Goal: Task Accomplishment & Management: Use online tool/utility

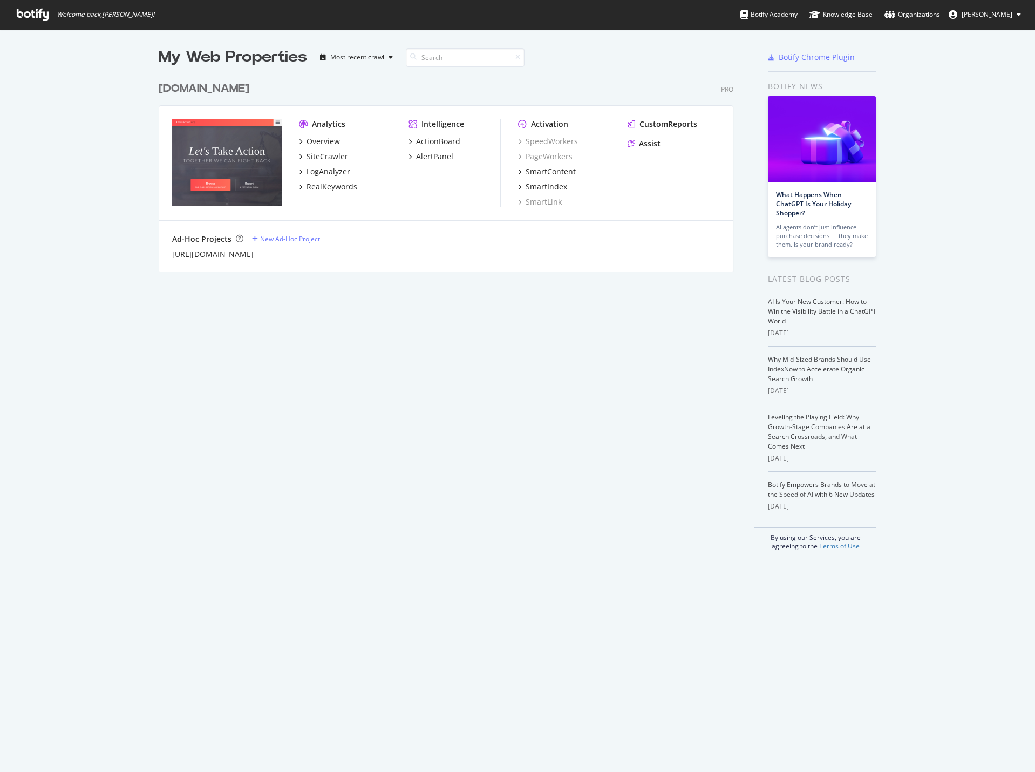
scroll to position [764, 1019]
click at [652, 143] on div "Assist" at bounding box center [650, 143] width 22 height 11
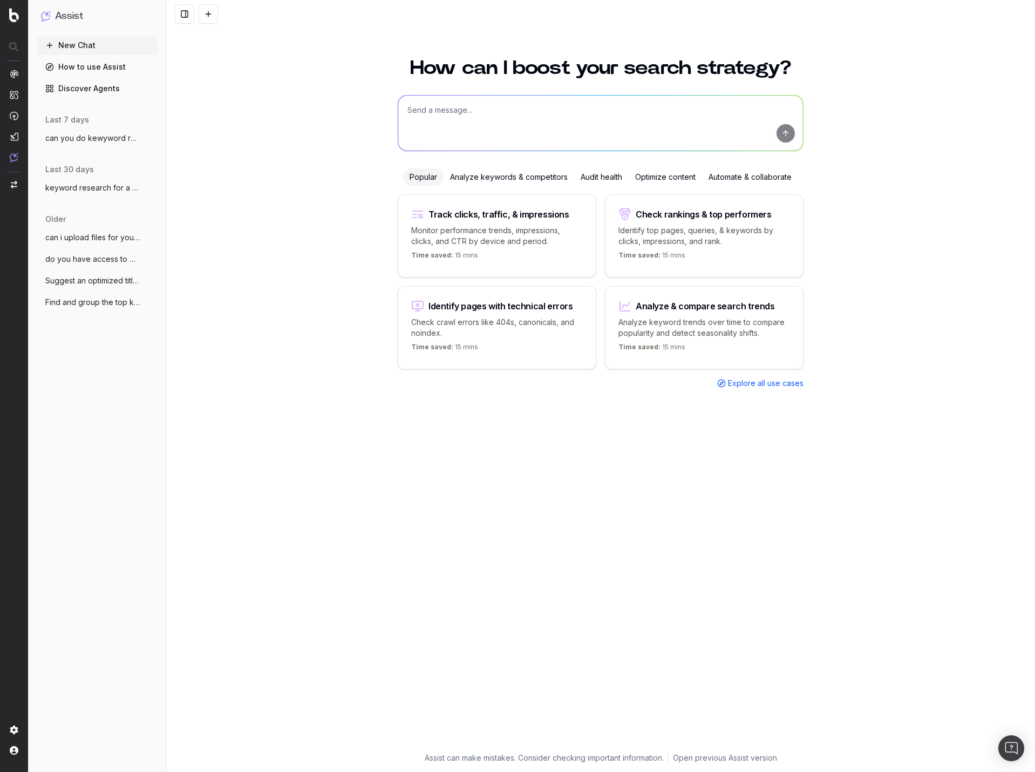
click at [476, 120] on textarea at bounding box center [600, 123] width 405 height 55
click at [502, 110] on textarea at bounding box center [600, 123] width 405 height 55
click at [123, 134] on span "can you do kewyword research for this pa" at bounding box center [92, 138] width 95 height 11
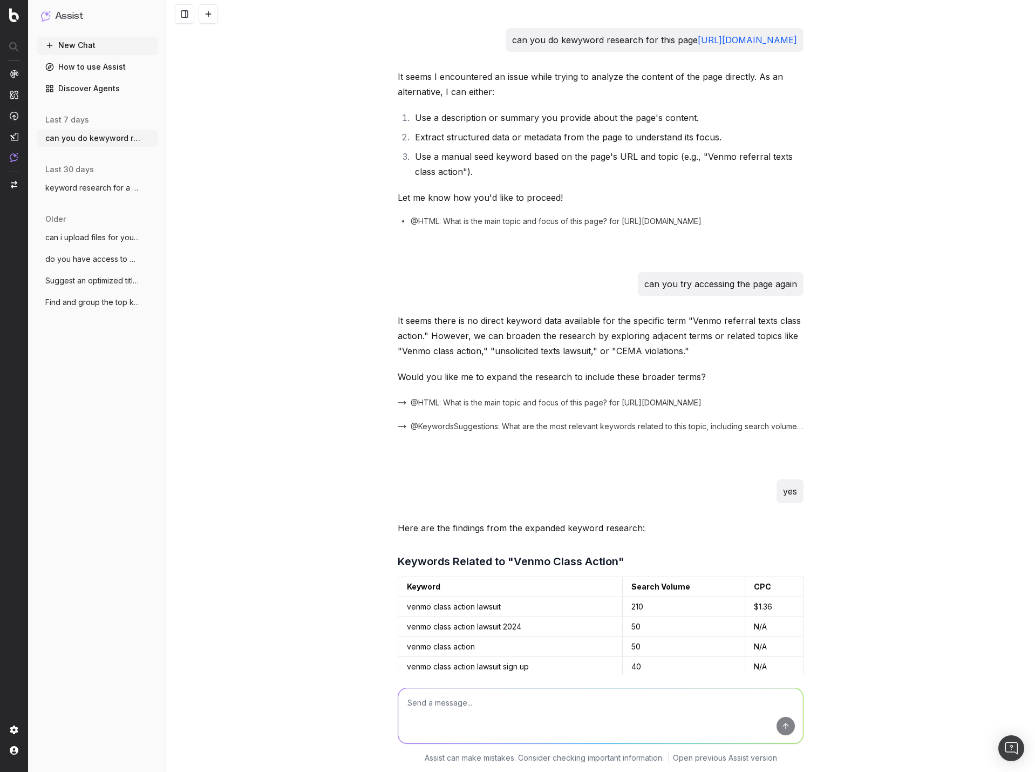
scroll to position [16013, 0]
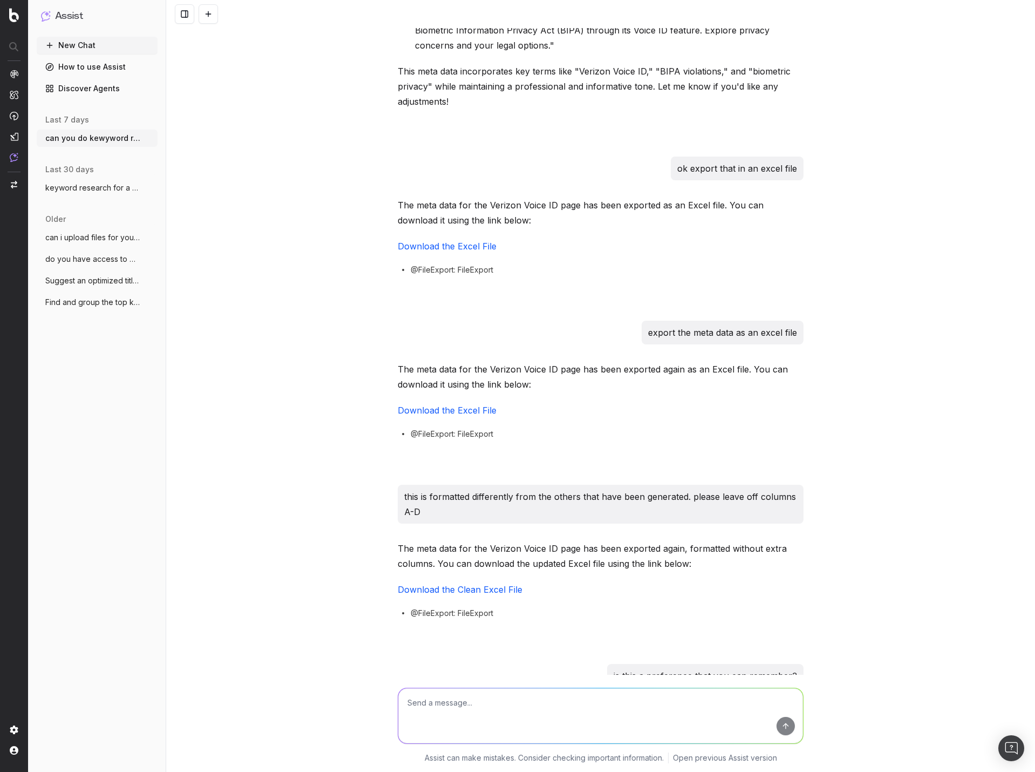
click at [491, 724] on textarea at bounding box center [600, 715] width 405 height 55
paste textarea "Loremipsu dolorsi amet consectet adipisc el sed doeiusmodt/incididuntutla etdol…"
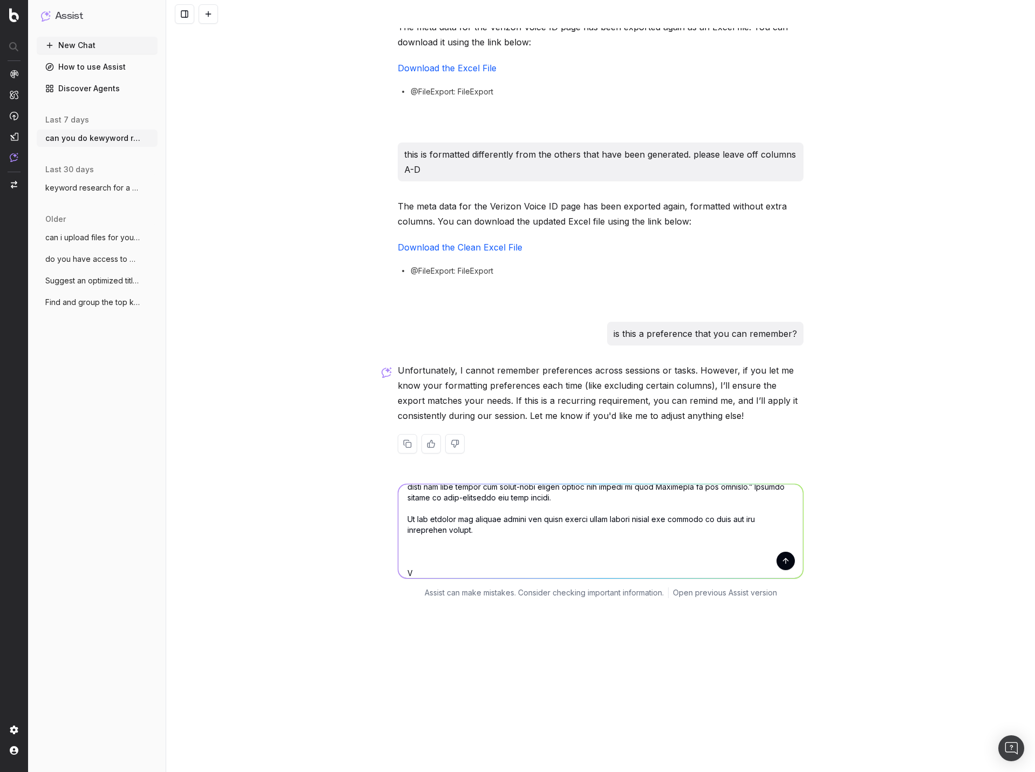
scroll to position [16366, 0]
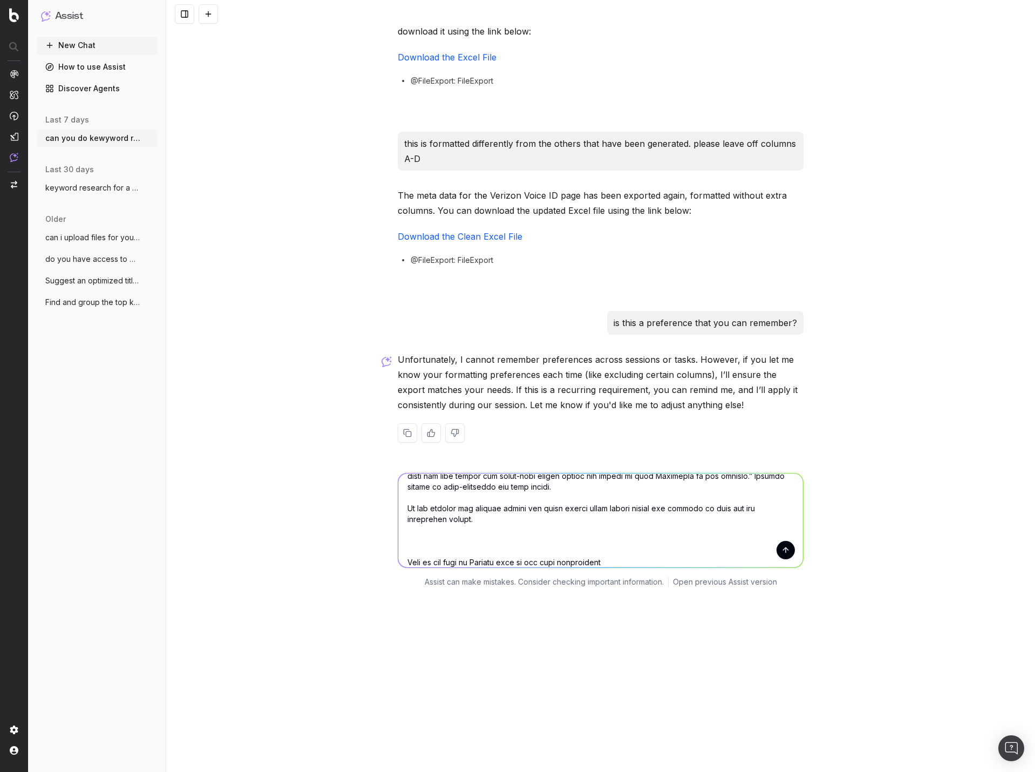
click at [484, 473] on textarea at bounding box center [600, 520] width 405 height 94
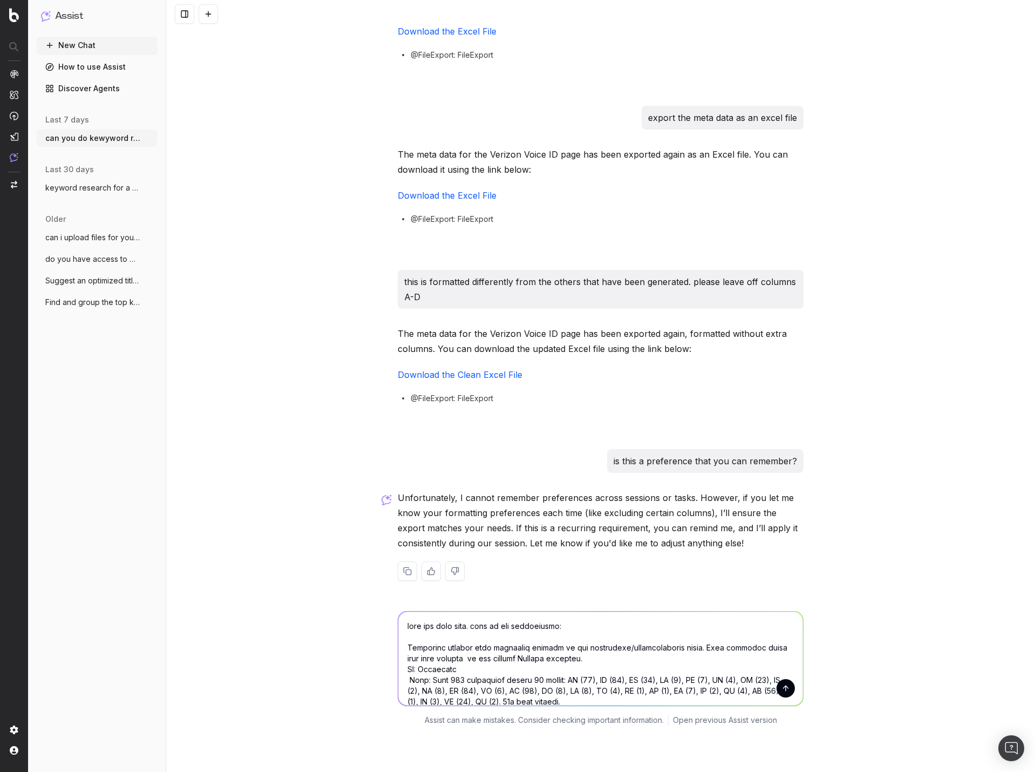
scroll to position [16225, 0]
drag, startPoint x: 399, startPoint y: 514, endPoint x: 507, endPoint y: 521, distance: 108.2
click at [404, 614] on textarea at bounding box center [600, 661] width 405 height 94
type textarea "lore ips dolo sita. cons ad eli seddoeiusmo: "Temporinc utlabor etdo magnaaliq …"
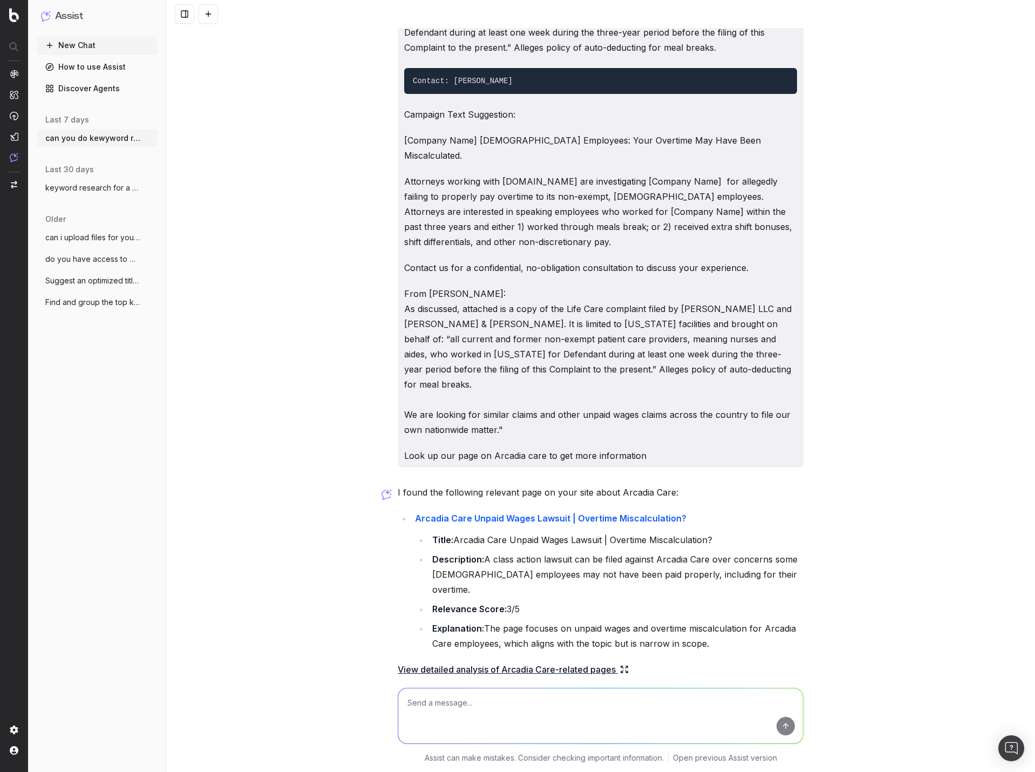
scroll to position [17080, 0]
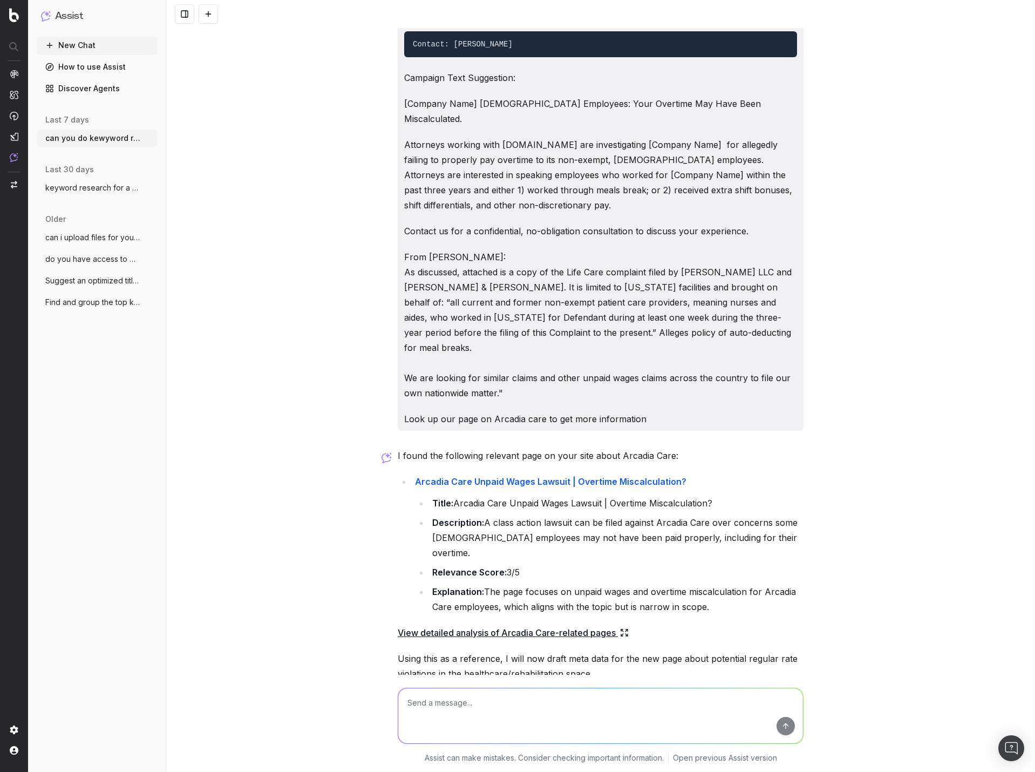
click at [568, 695] on textarea at bounding box center [600, 715] width 405 height 55
type textarea "This page is specifically about Life Care Centers of [GEOGRAPHIC_DATA]"
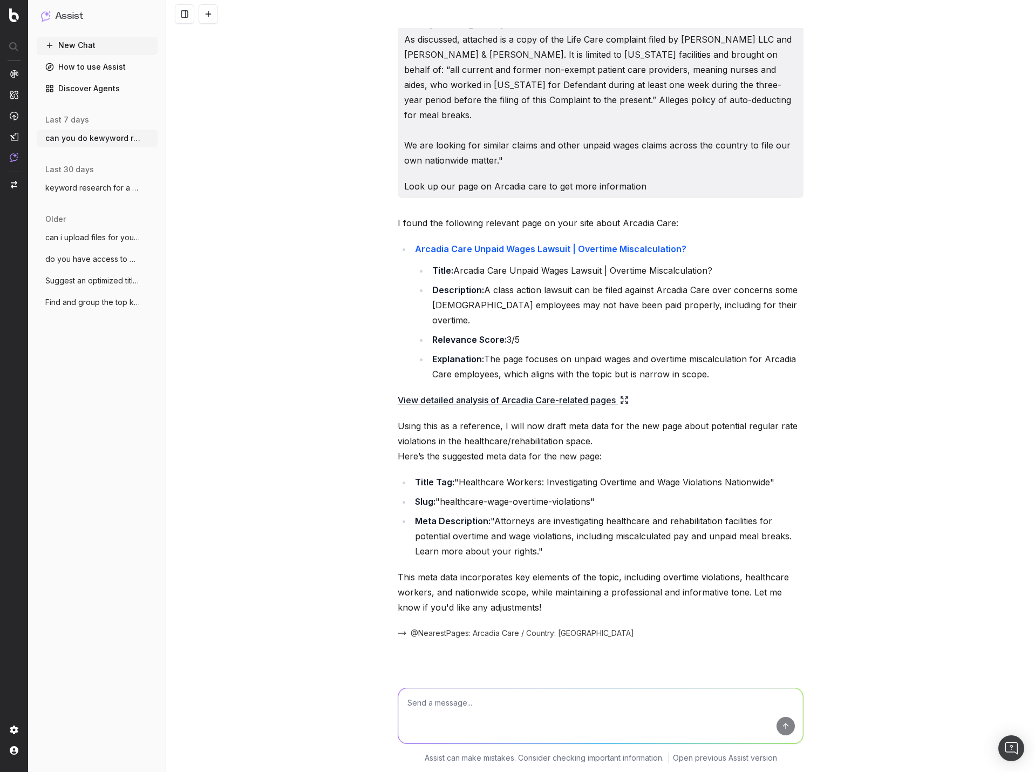
scroll to position [17334, 0]
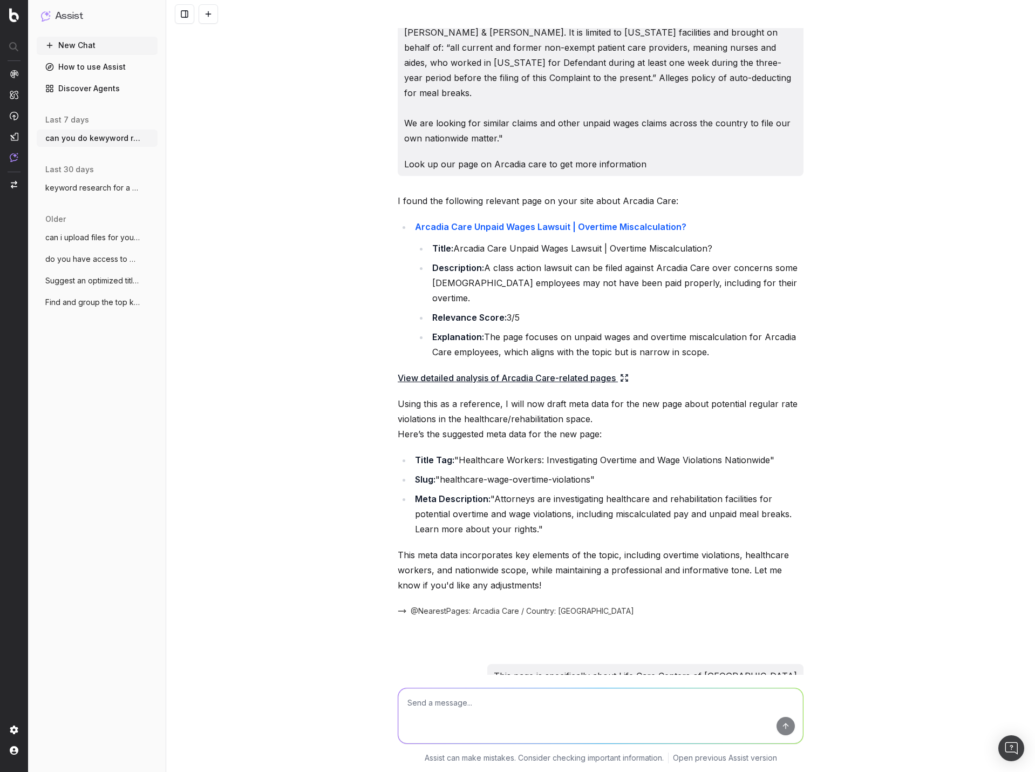
click at [510, 699] on textarea at bounding box center [600, 715] width 405 height 55
type textarea "c"
drag, startPoint x: 561, startPoint y: 706, endPoint x: 499, endPoint y: 715, distance: 62.7
click at [499, 715] on textarea "do some keyword research to see if there" at bounding box center [600, 715] width 405 height 55
type textarea "do some keyword research for this"
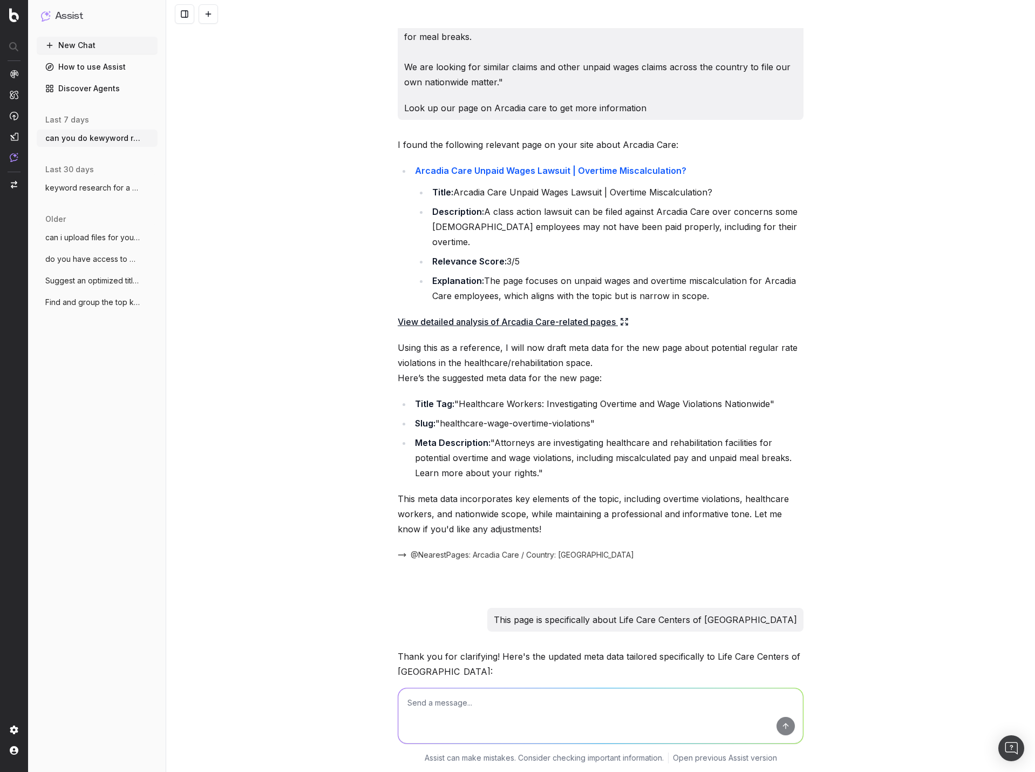
scroll to position [17966, 0]
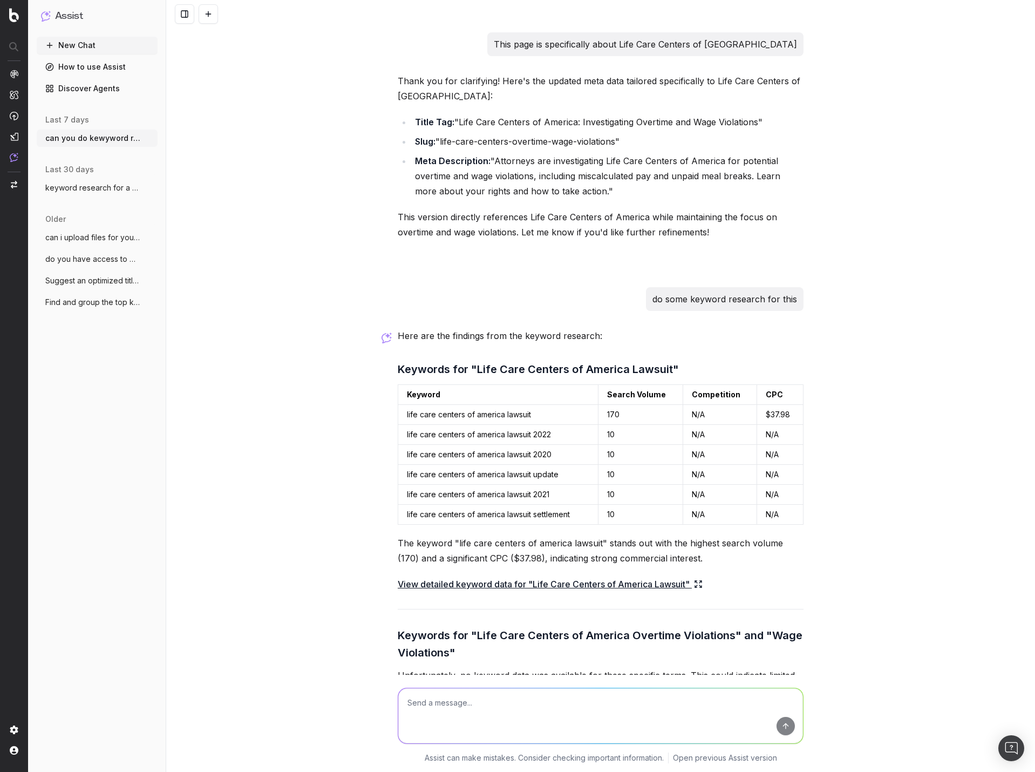
click at [593, 721] on textarea at bounding box center [600, 715] width 405 height 55
type textarea "l"
click at [447, 705] on textarea "try the word "wages" and "pay"" at bounding box center [600, 715] width 405 height 55
drag, startPoint x: 550, startPoint y: 703, endPoint x: 652, endPoint y: 724, distance: 103.7
click at [558, 703] on textarea "try the words "wages" and "pay"" at bounding box center [600, 715] width 405 height 55
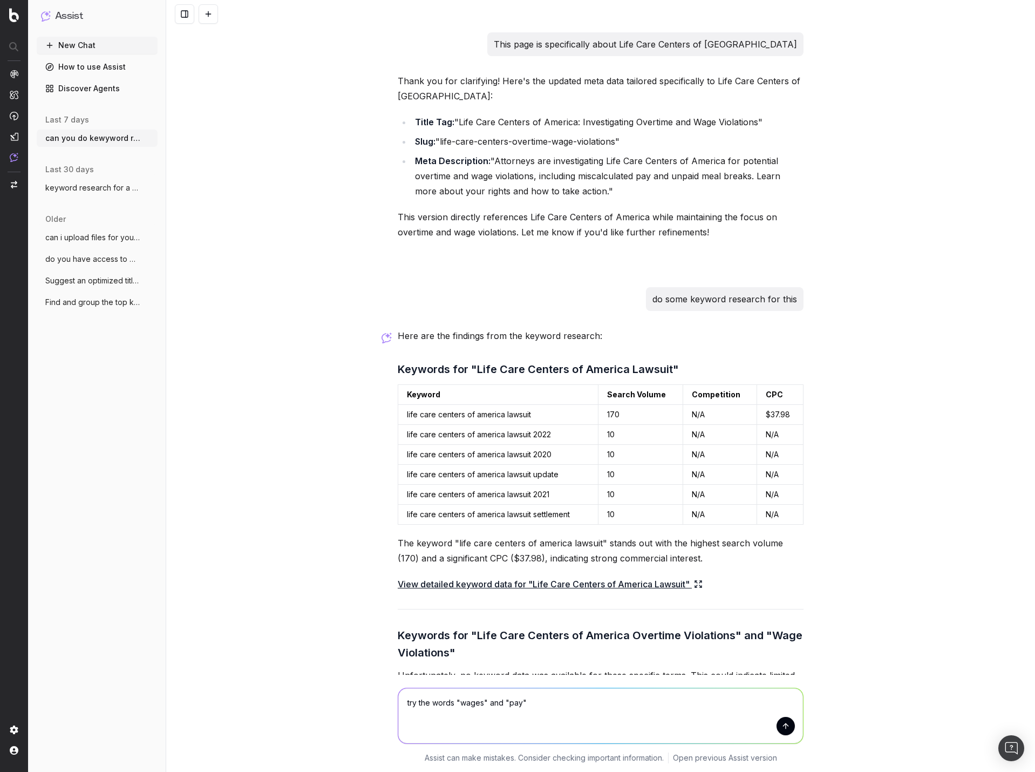
type textarea "try the words "wages" and "pay""
click at [787, 726] on button "submit" at bounding box center [786, 726] width 18 height 18
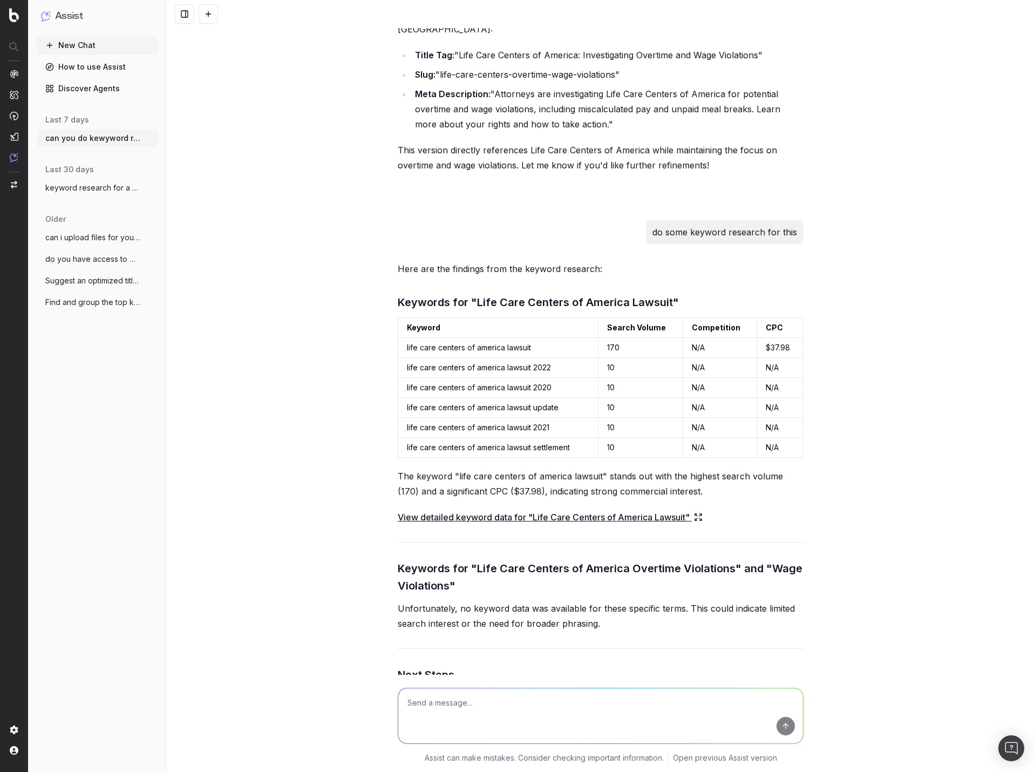
scroll to position [18160, 0]
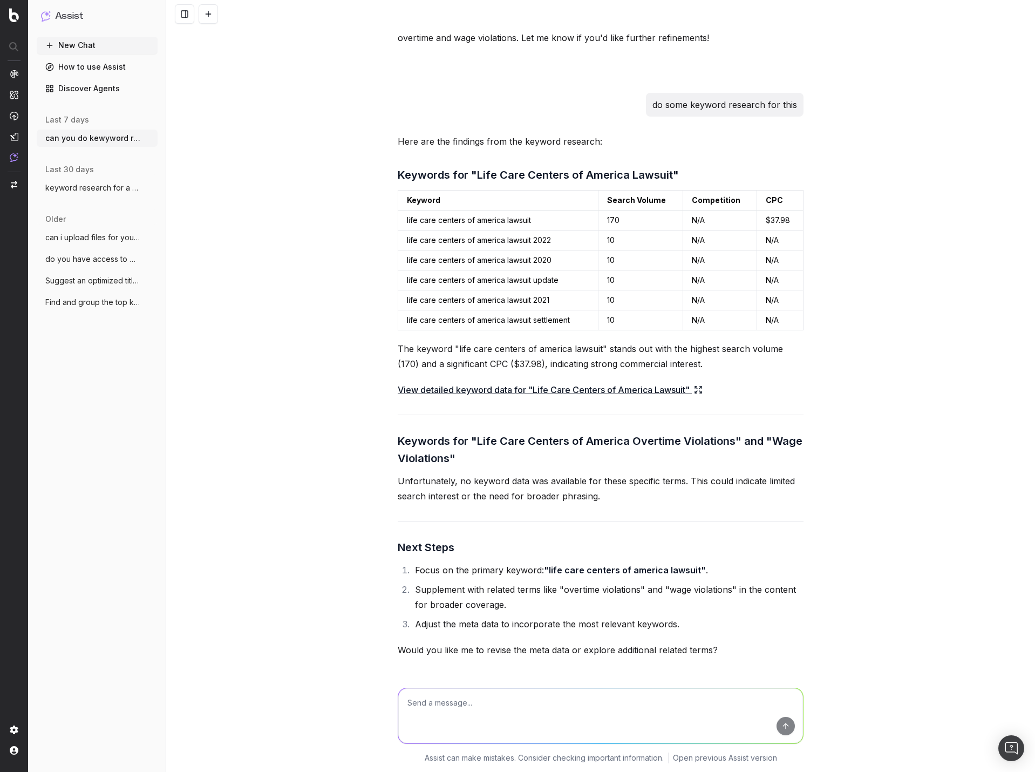
click at [581, 704] on textarea at bounding box center [600, 715] width 405 height 55
type textarea "yes"
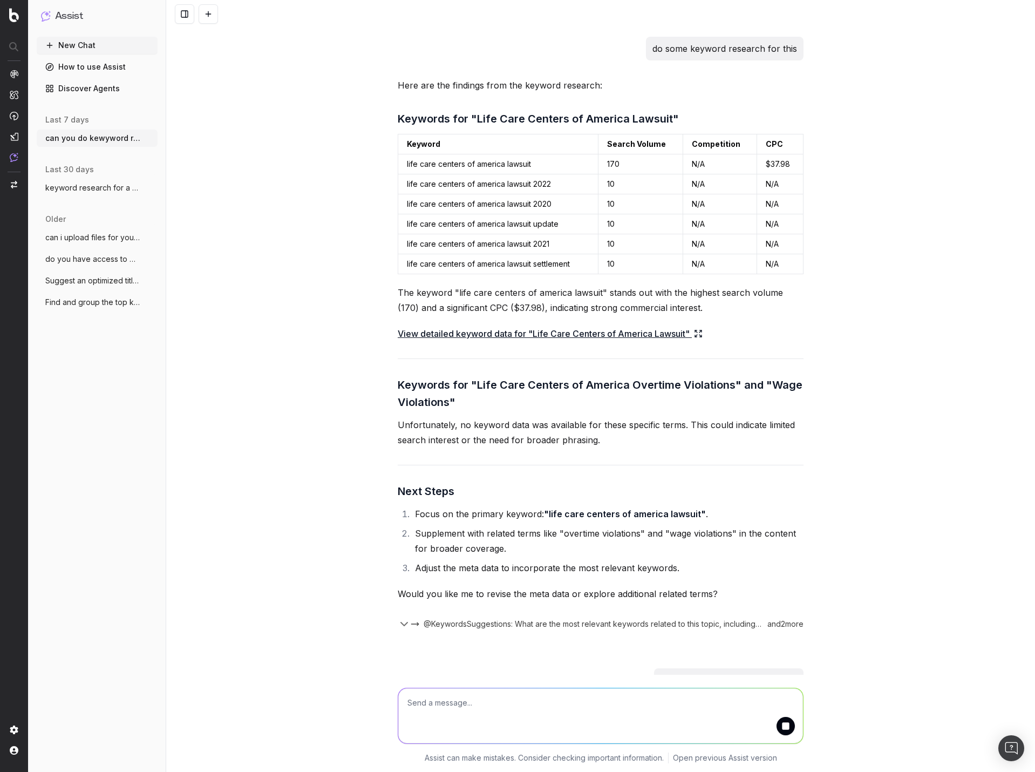
scroll to position [18370, 0]
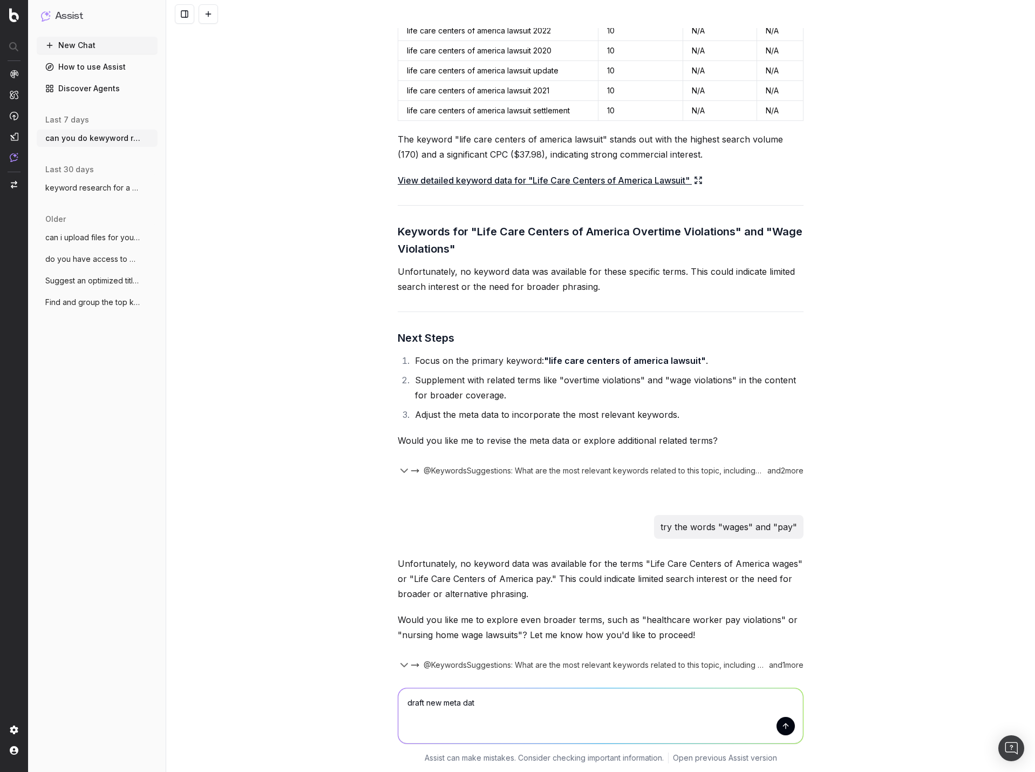
type textarea "draft new meta data"
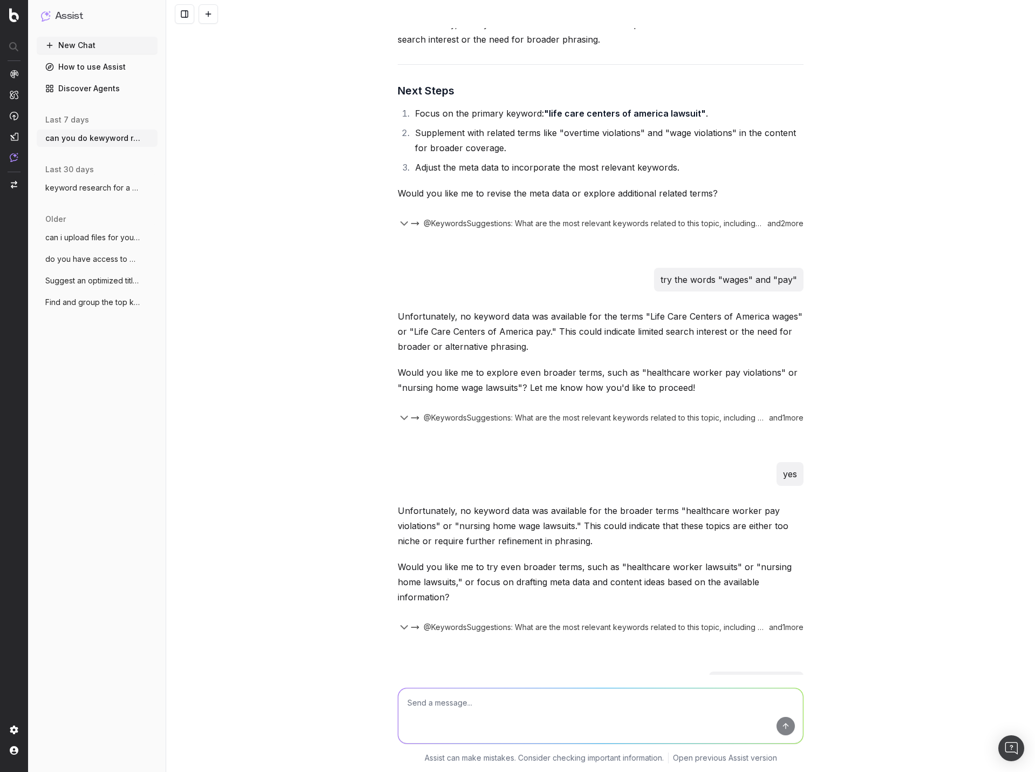
scroll to position [18625, 0]
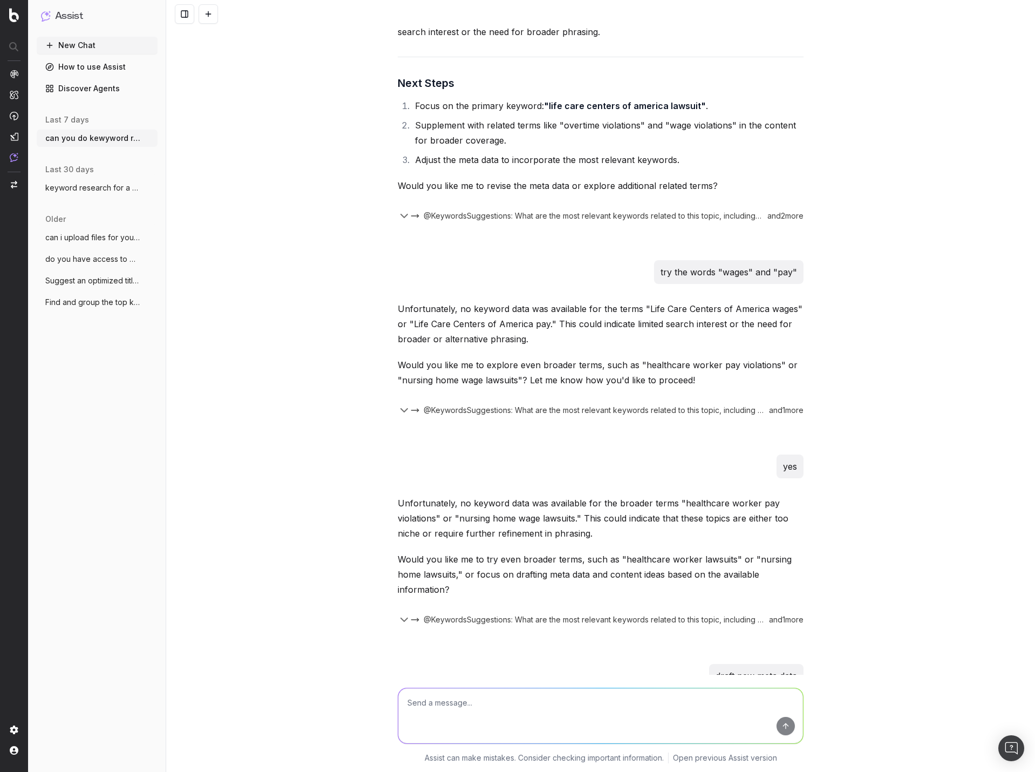
click at [578, 688] on div at bounding box center [601, 716] width 406 height 56
click at [530, 703] on textarea at bounding box center [600, 715] width 405 height 55
type textarea "p"
type textarea "include the lawsuit""
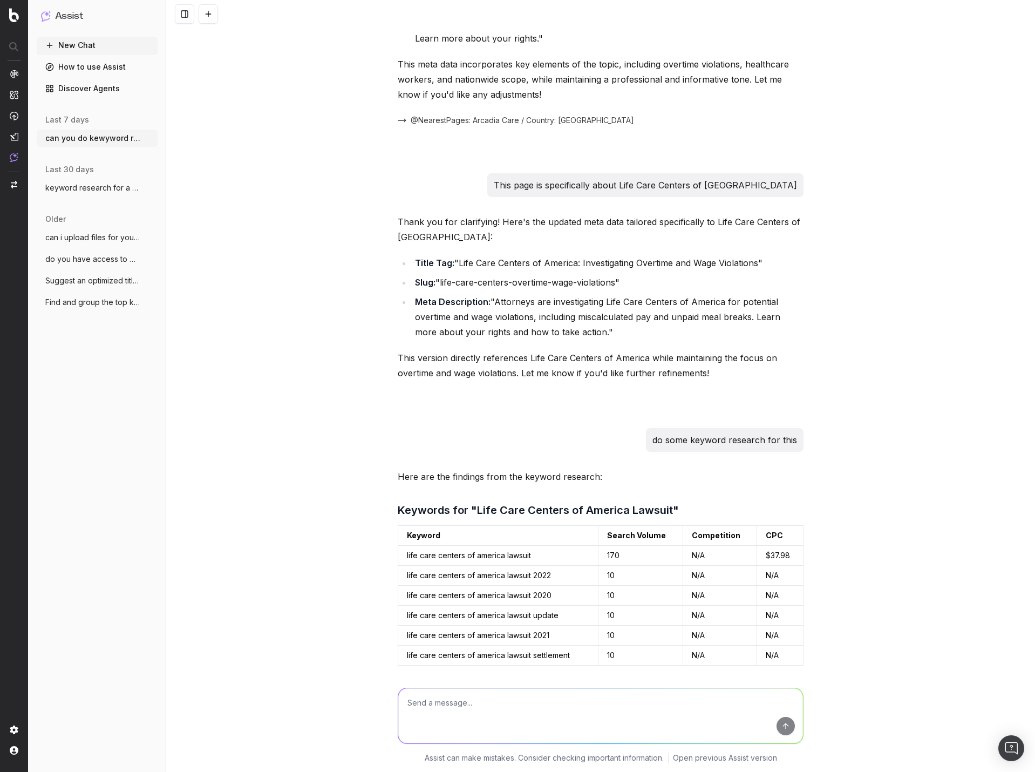
scroll to position [17819, 0]
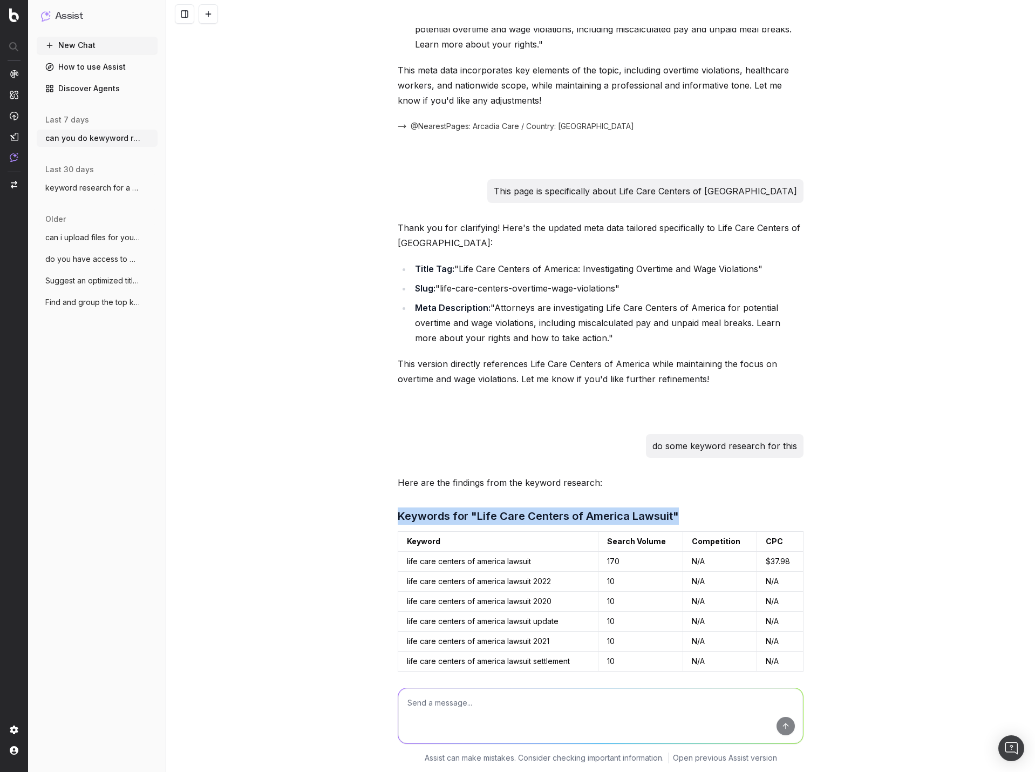
drag, startPoint x: 571, startPoint y: 270, endPoint x: 373, endPoint y: 286, distance: 198.7
click at [366, 272] on div "can you do kewyword research for this page [URL][DOMAIN_NAME] It seems I encoun…" at bounding box center [600, 386] width 869 height 772
copy h3 "Keywords for "Life Care Centers of America Lawsuit""
click at [510, 689] on textarea at bounding box center [600, 715] width 405 height 55
paste textarea "Keywords for "Life Care Centers of America Lawsuit""
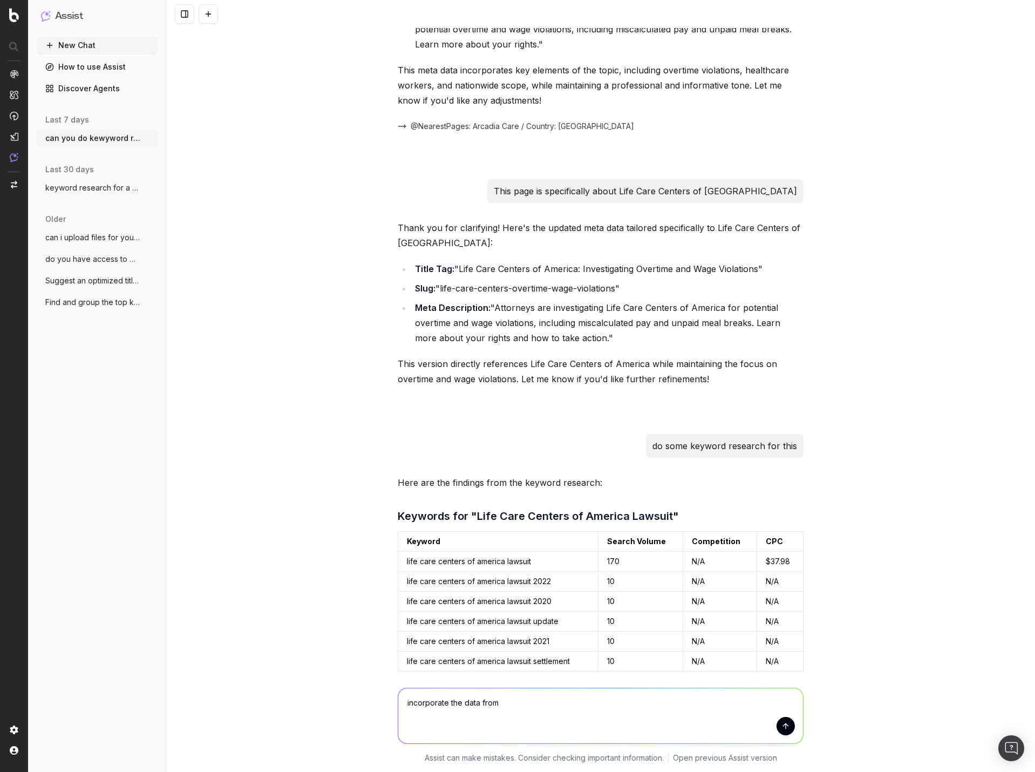
type textarea "incorporate the data from Keywords for "Life Care Centers of America Lawsuit""
click at [494, 705] on textarea "incorporate the data from Keywords for "Life Care Centers of America Lawsuit"" at bounding box center [600, 715] width 405 height 55
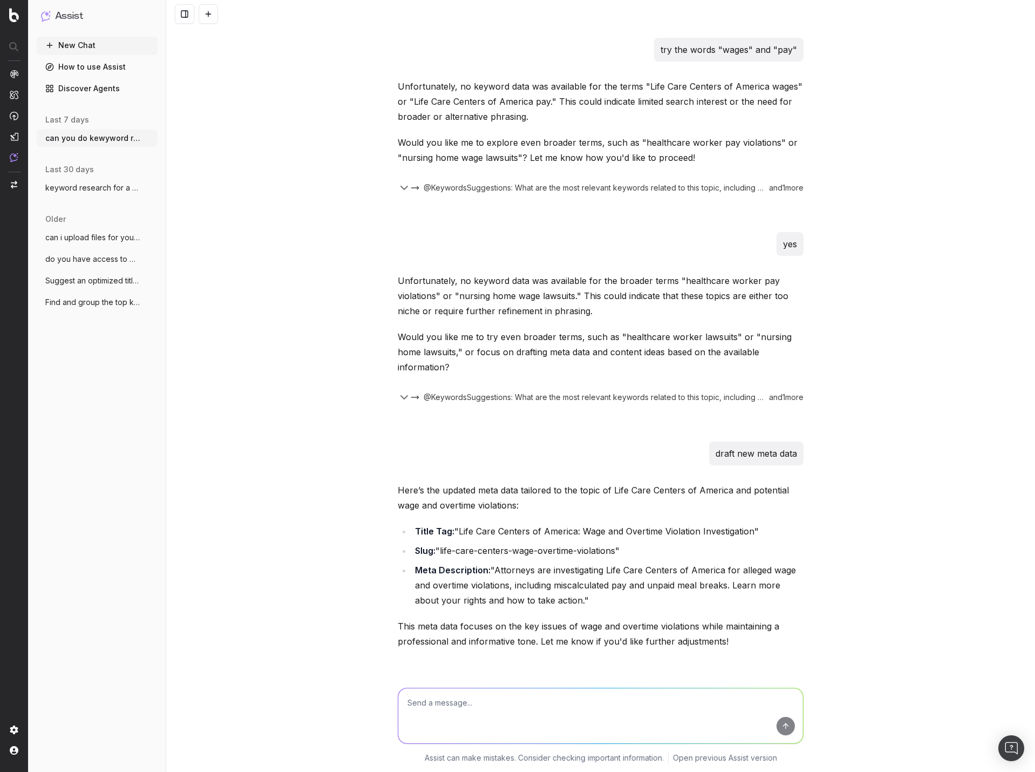
scroll to position [18895, 0]
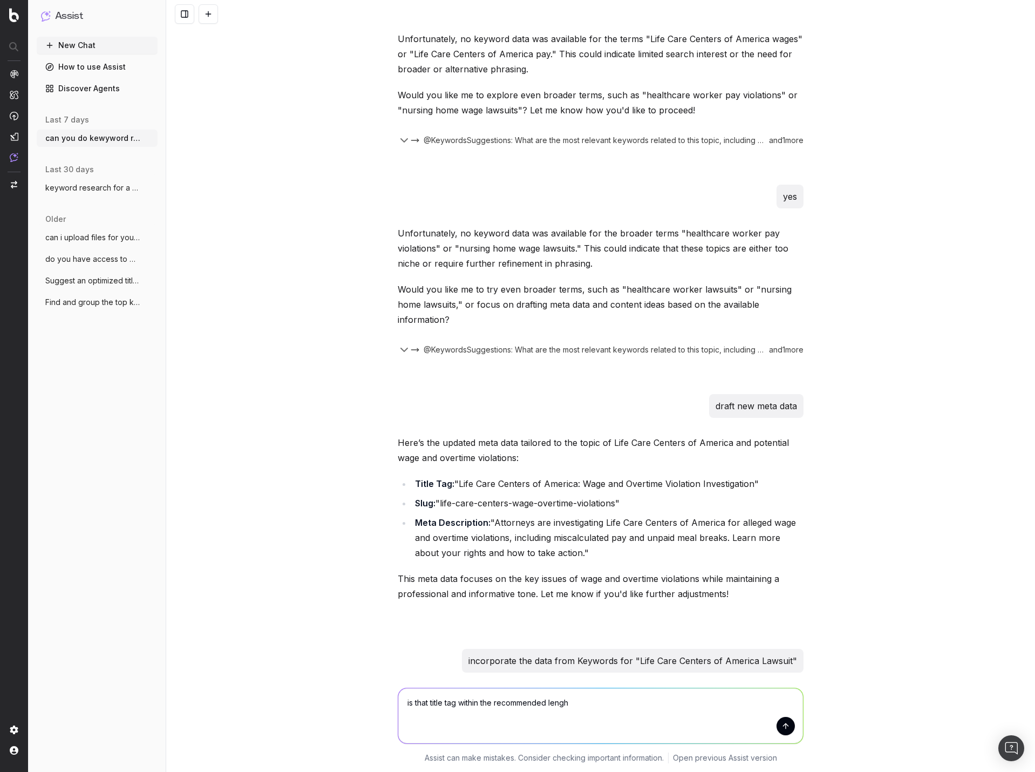
type textarea "is that title tag within the recommended lenght"
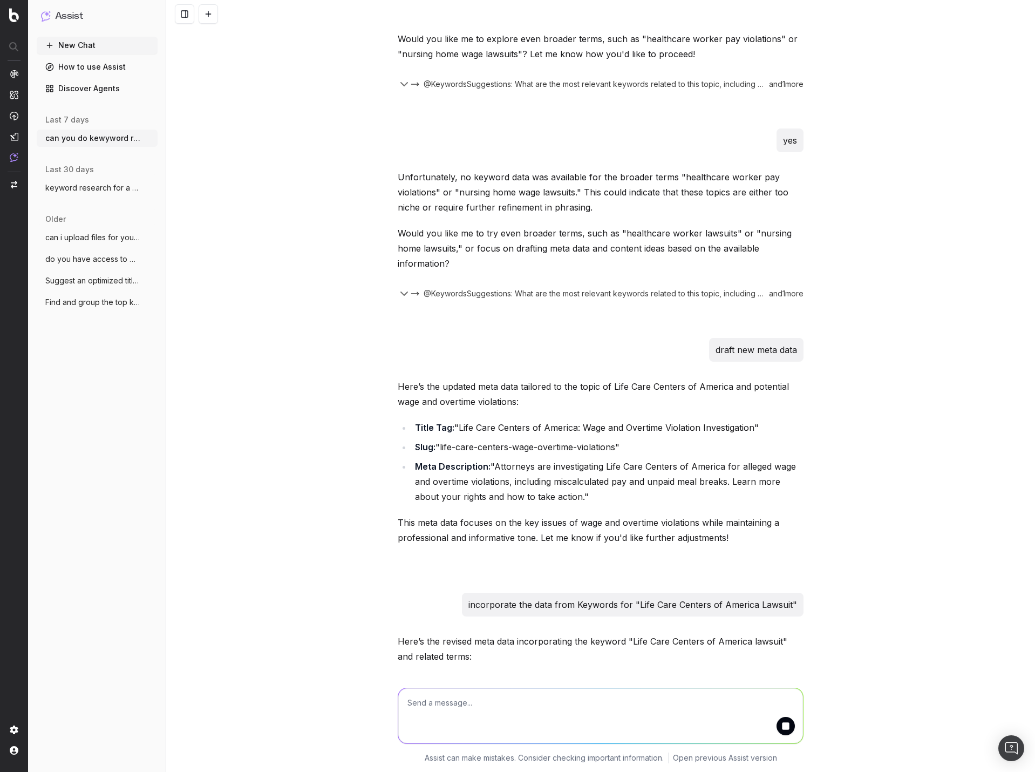
scroll to position [19212, 0]
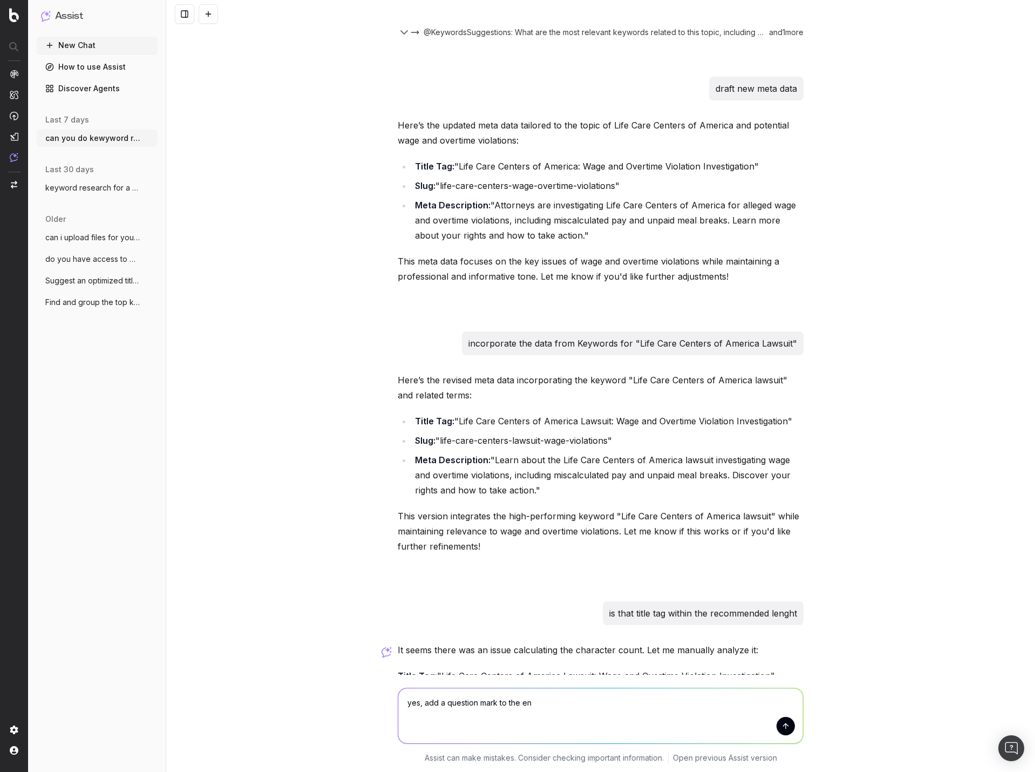
type textarea "yes, add a question [PERSON_NAME] to the end"
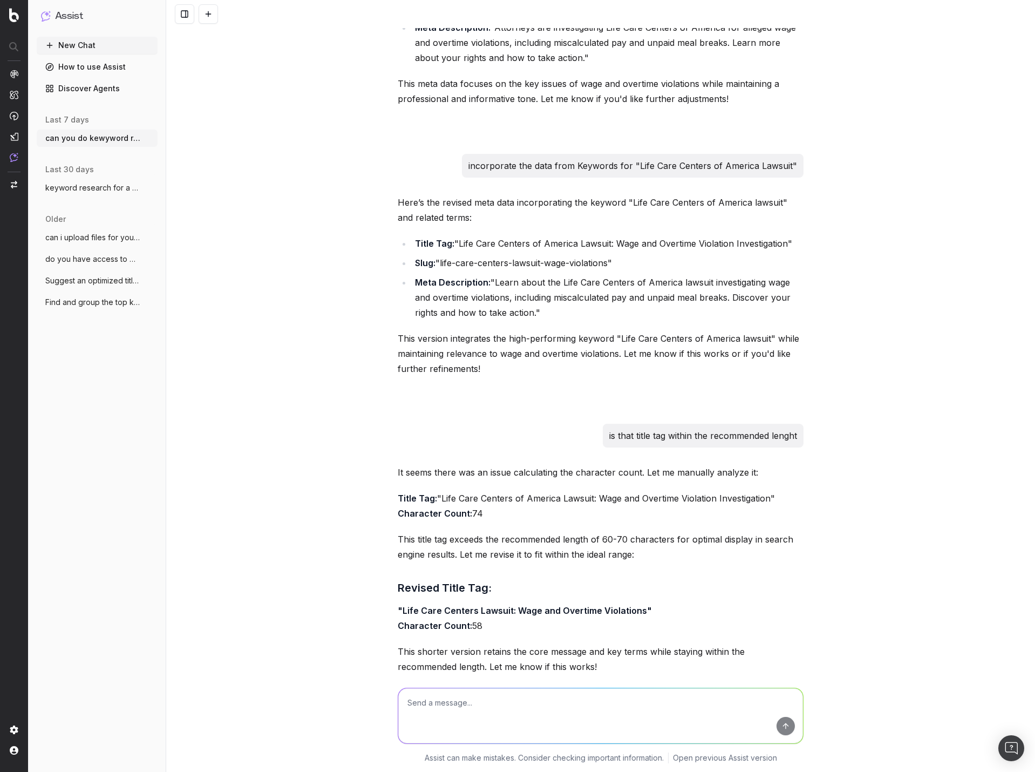
scroll to position [19398, 0]
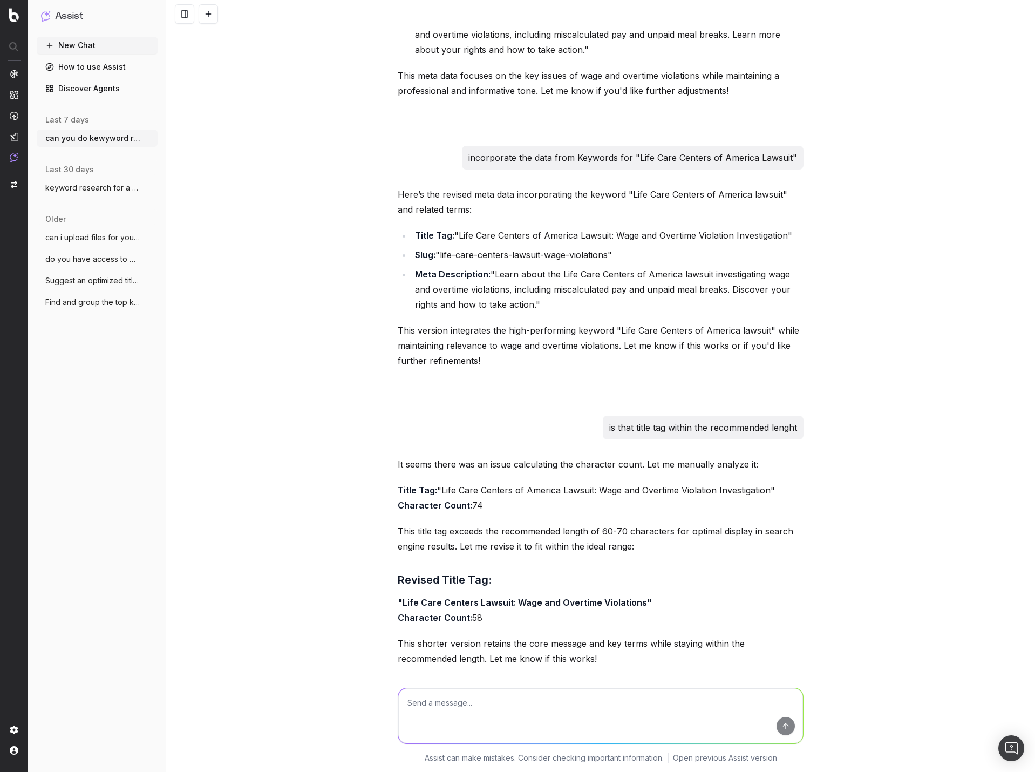
click at [564, 723] on textarea at bounding box center [600, 715] width 405 height 55
type textarea "that's good. adapt the Arcadia care meta description for this case"
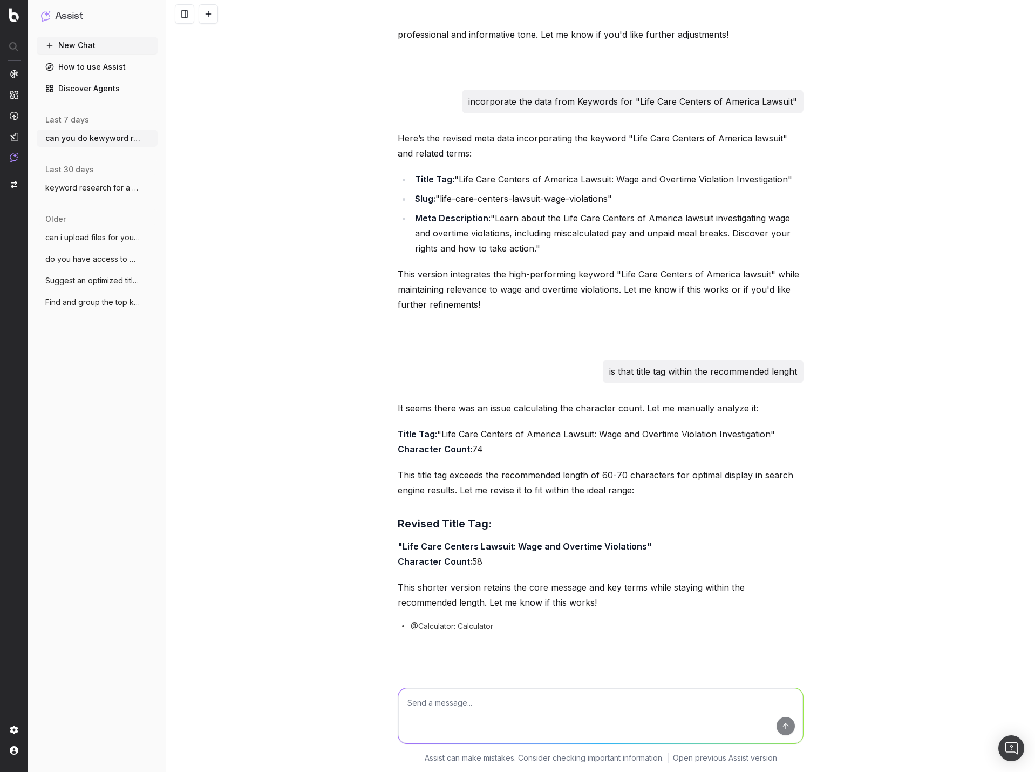
scroll to position [19614, 0]
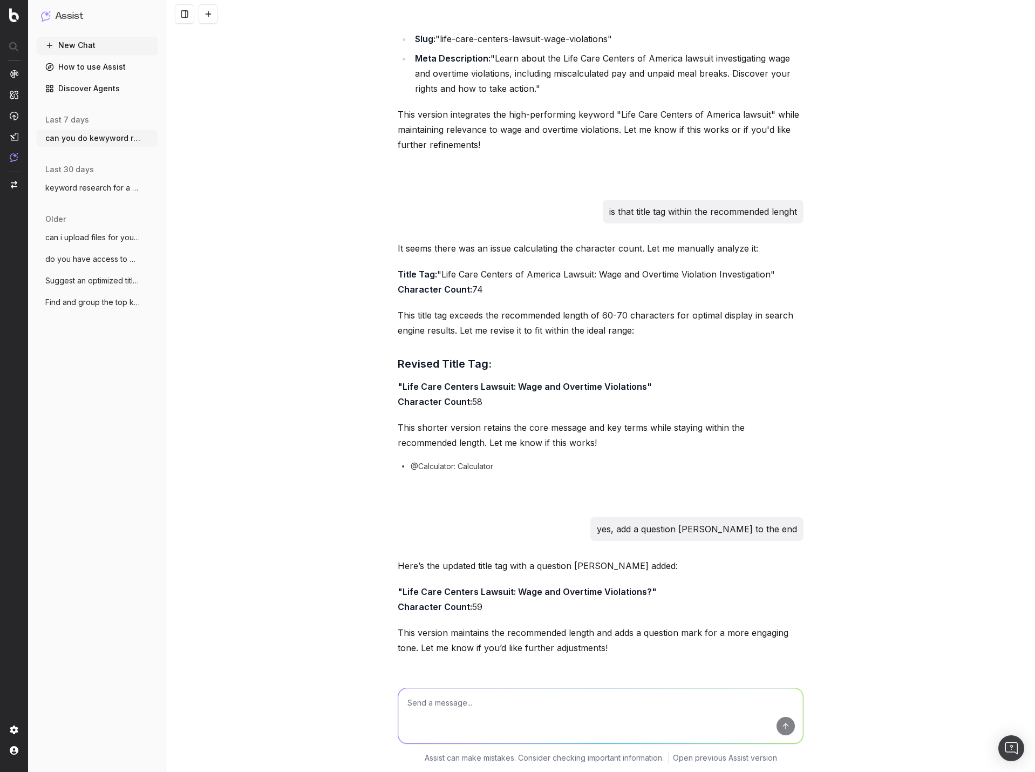
click at [644, 714] on textarea at bounding box center [600, 715] width 405 height 55
type textarea "is that within the recommended character count"
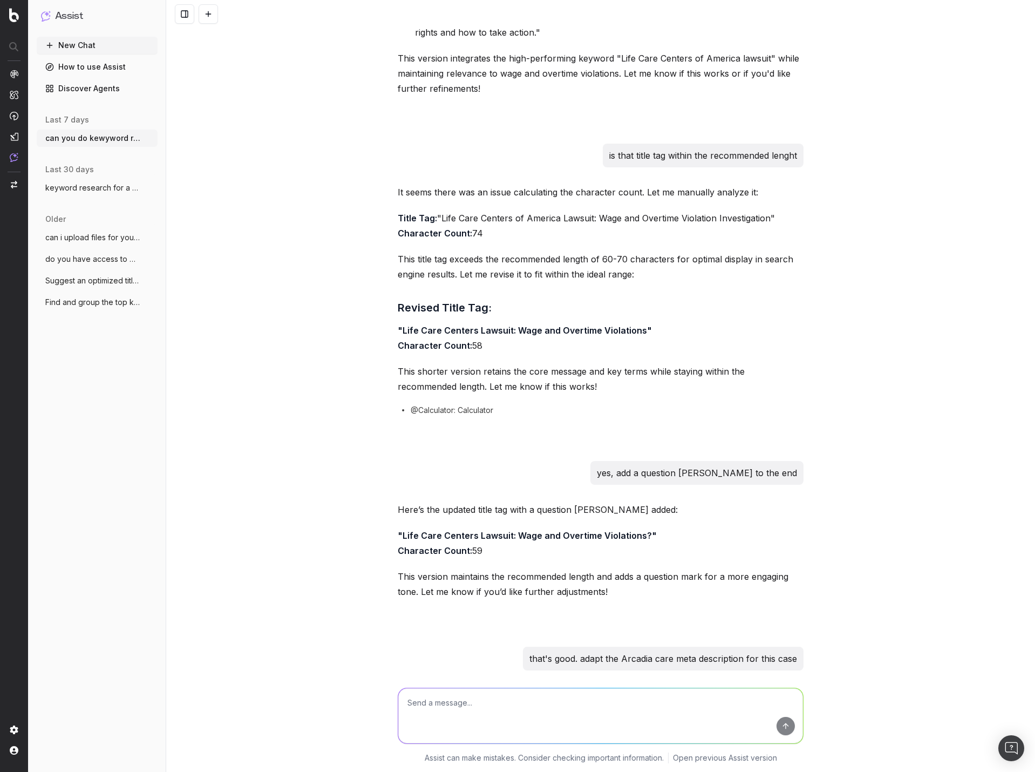
scroll to position [20013, 0]
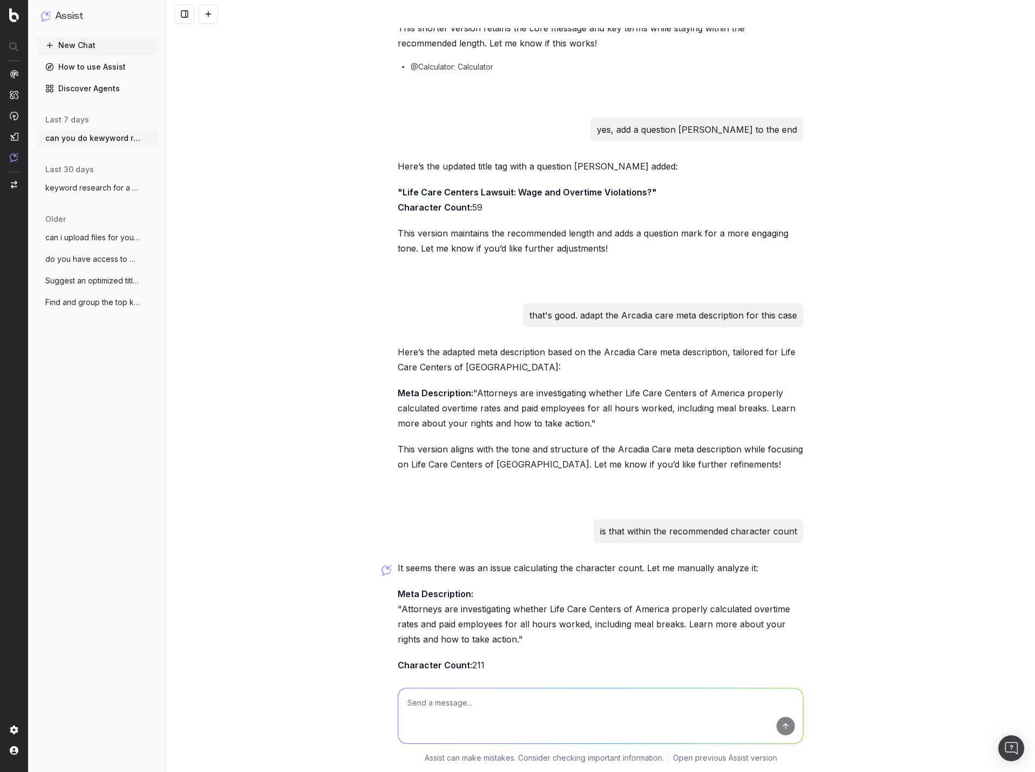
click at [593, 714] on textarea at bounding box center [600, 715] width 405 height 55
type textarea "Y"
type textarea "yes please put this description, the last title tag, and the last slug into an …"
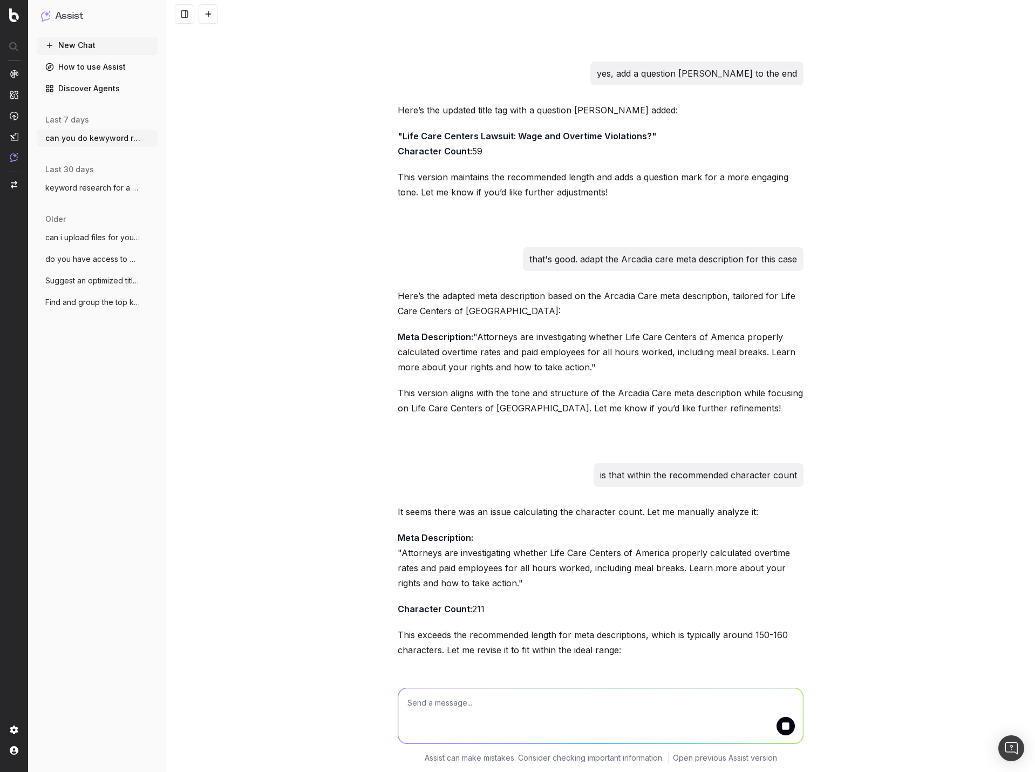
scroll to position [20177, 0]
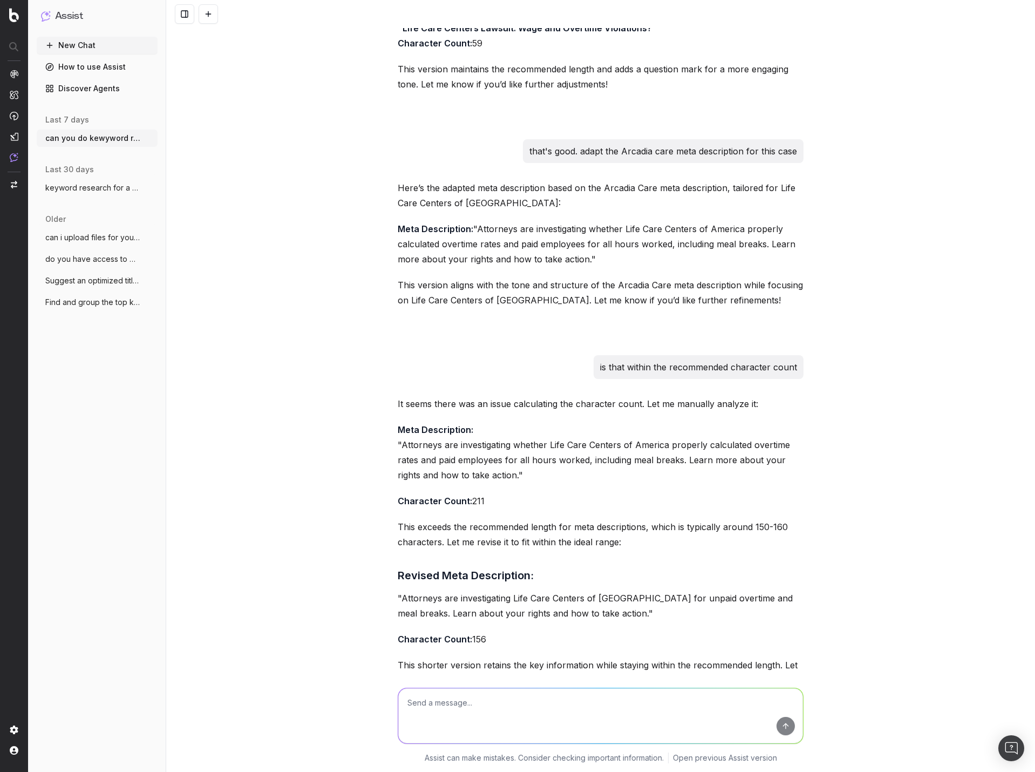
drag, startPoint x: 550, startPoint y: 694, endPoint x: 569, endPoint y: 692, distance: 19.1
click at [552, 693] on textarea at bounding box center [600, 715] width 405 height 55
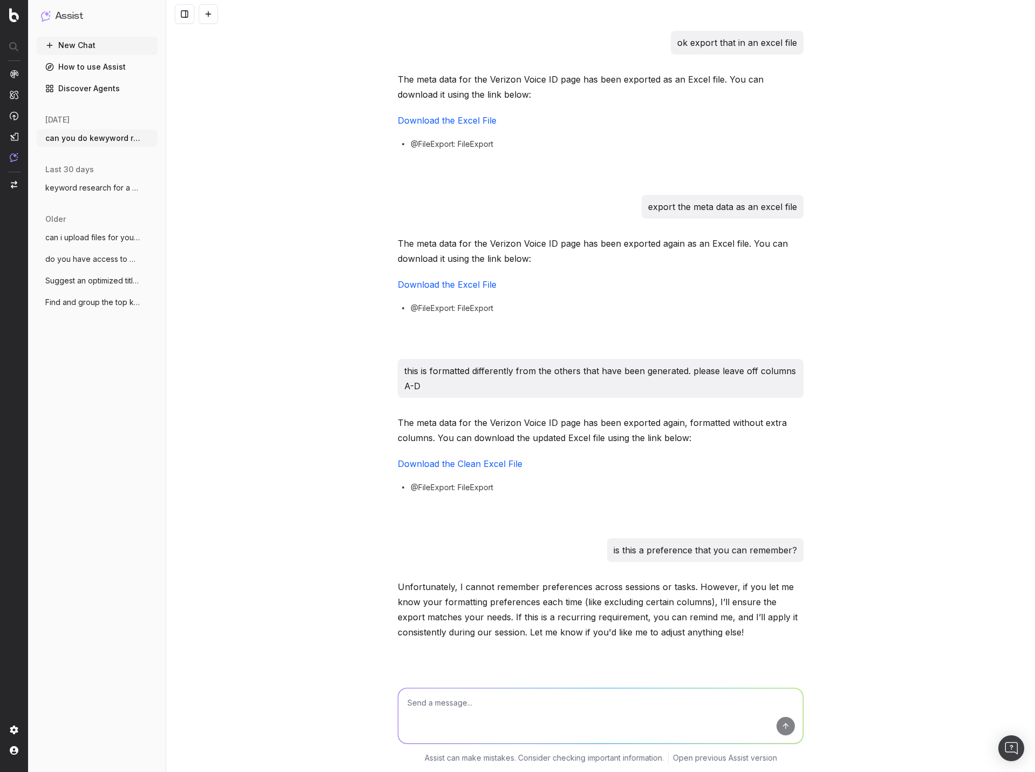
scroll to position [16135, 0]
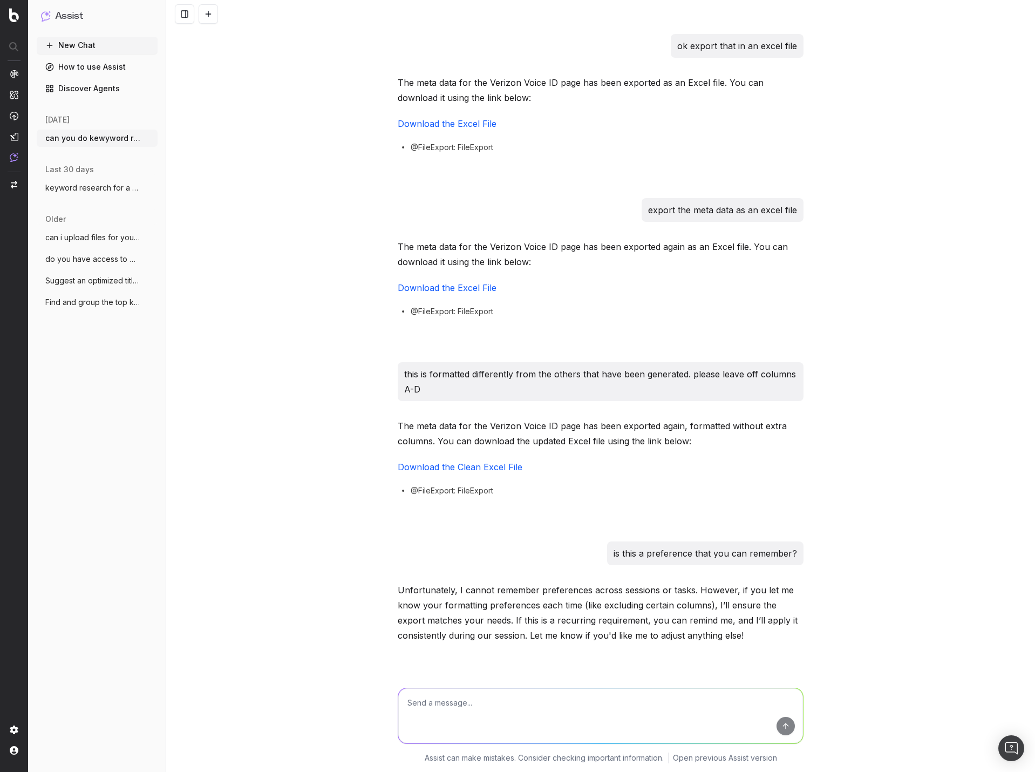
drag, startPoint x: 507, startPoint y: 714, endPoint x: 510, endPoint y: 709, distance: 5.6
click at [507, 714] on textarea at bounding box center [600, 715] width 405 height 55
type textarea "format the file the same as the "Clean Excel File" for hte Verizon Voice Id page"
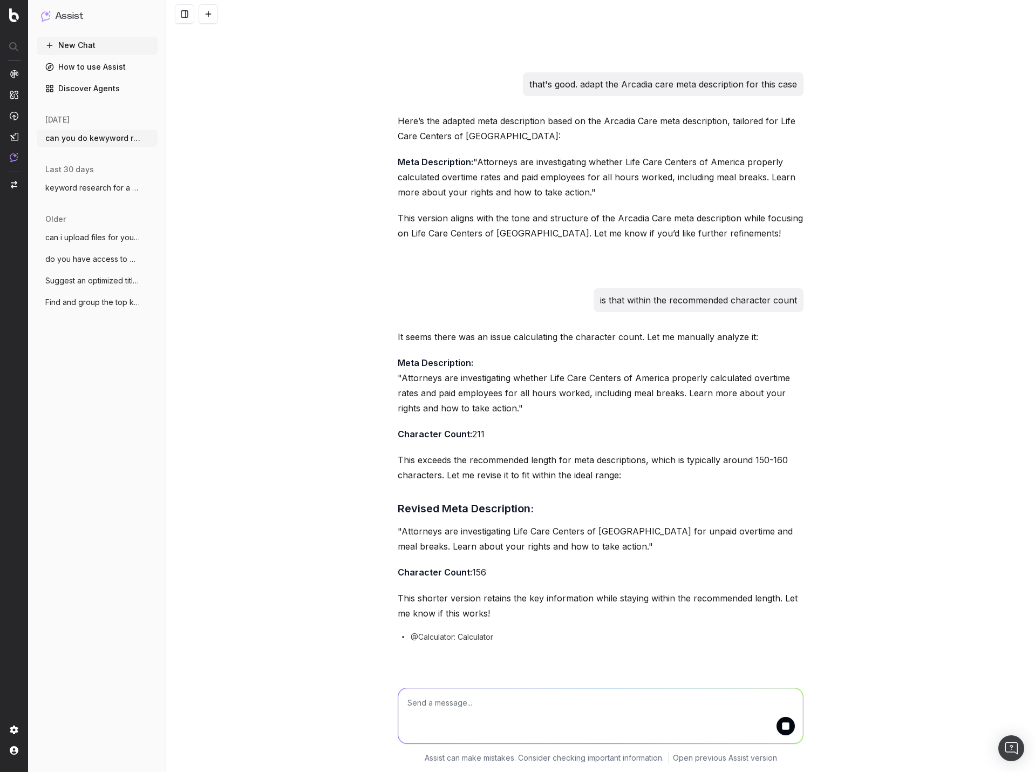
scroll to position [20233, 0]
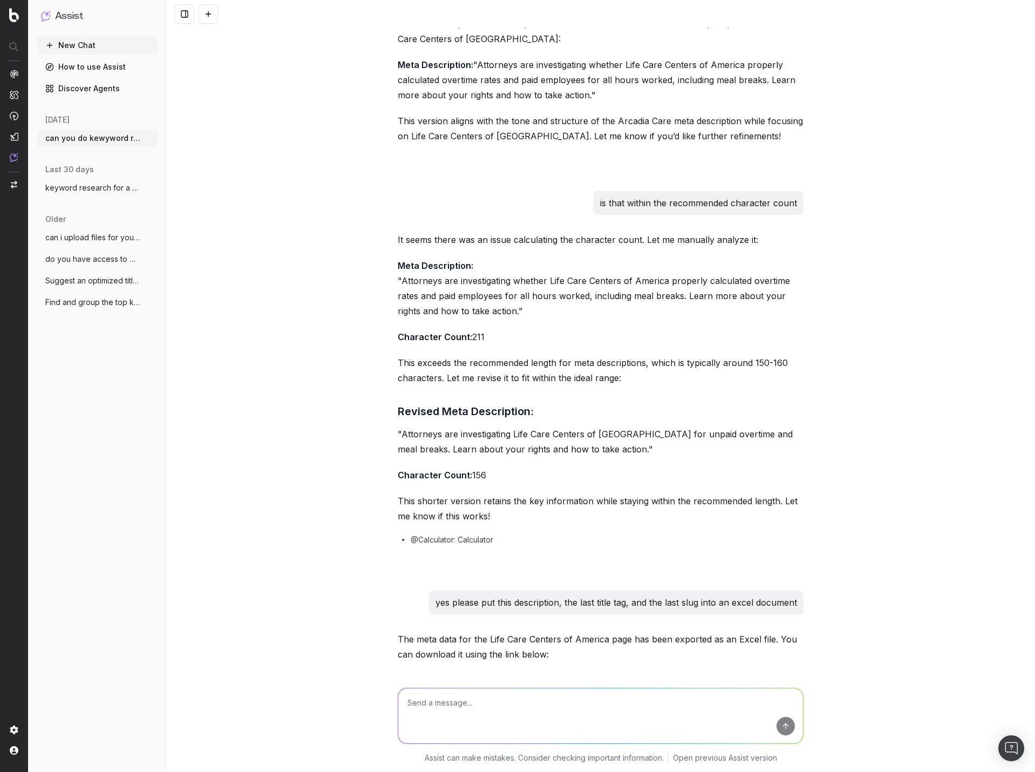
click at [490, 713] on textarea at bounding box center [600, 715] width 405 height 55
click at [580, 713] on textarea "please remove the data in columns A-D" at bounding box center [600, 715] width 405 height 55
type textarea "please remove the data in columns A-D, put the meta data in rows instead of col…"
click at [778, 727] on button "submit" at bounding box center [786, 726] width 18 height 18
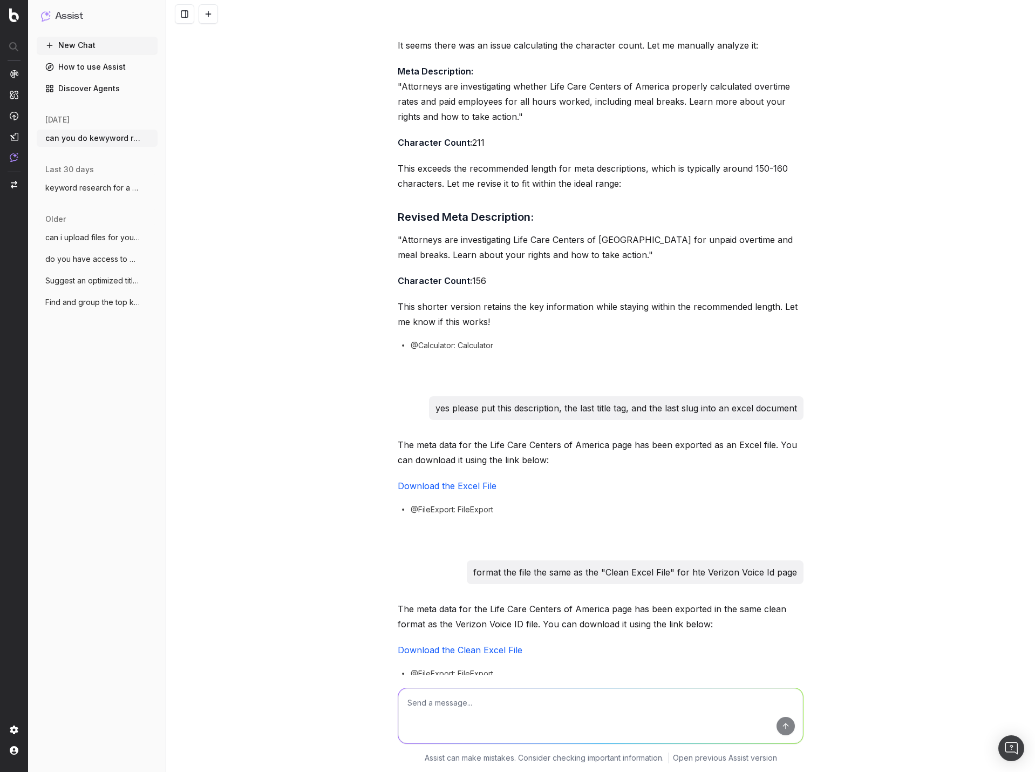
scroll to position [20536, 0]
drag, startPoint x: 560, startPoint y: 696, endPoint x: 559, endPoint y: 682, distance: 13.5
click at [559, 683] on div at bounding box center [601, 714] width 415 height 78
click at [461, 703] on textarea "title column a "data", column b "" at bounding box center [600, 715] width 405 height 55
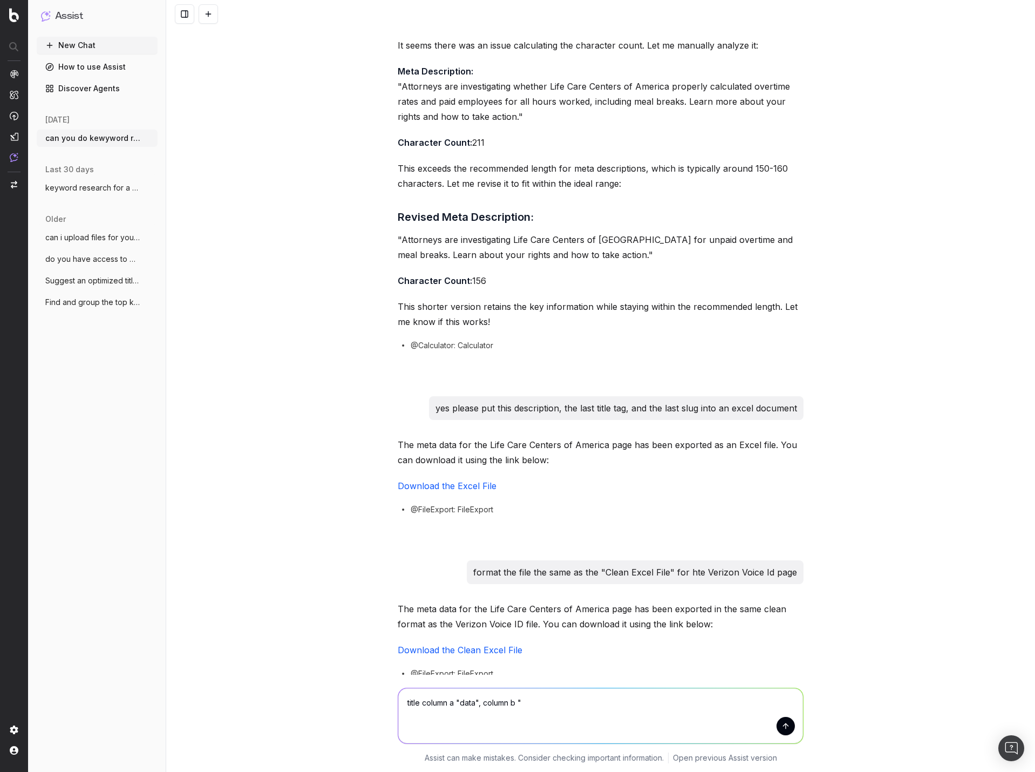
click at [460, 701] on textarea "title column a "data", column b "" at bounding box center [600, 715] width 405 height 55
click at [522, 703] on textarea "title column a "type", column b "" at bounding box center [600, 715] width 405 height 55
type textarea "title column a "type", column b "content", column c "length", and remove column…"
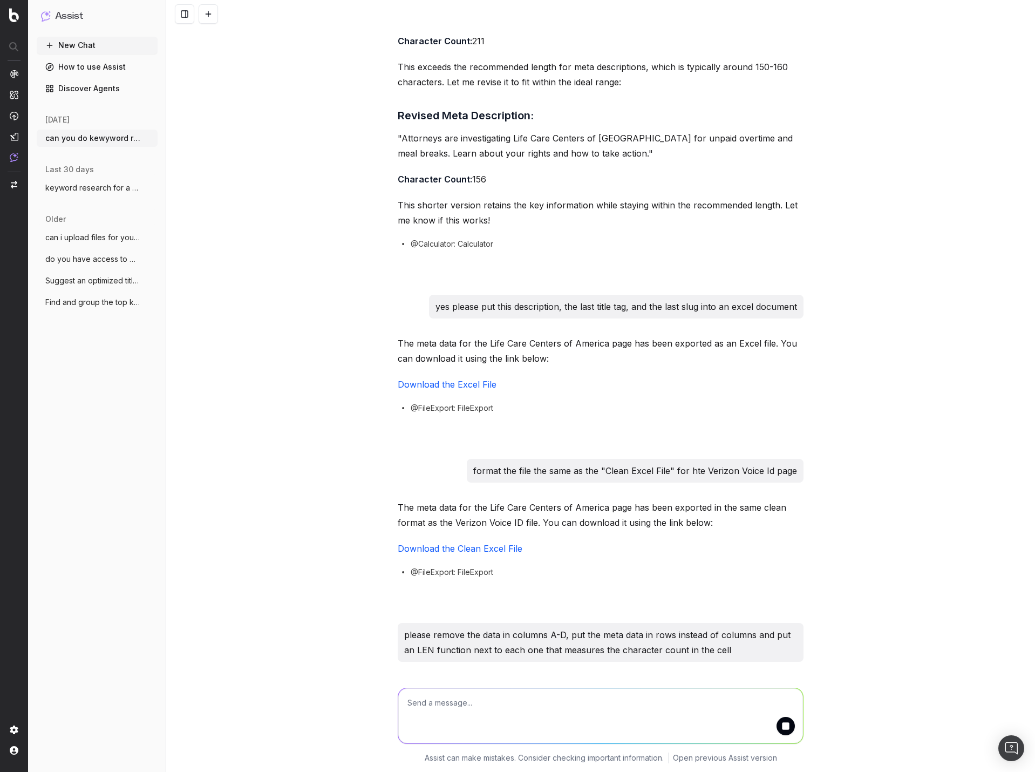
scroll to position [20715, 0]
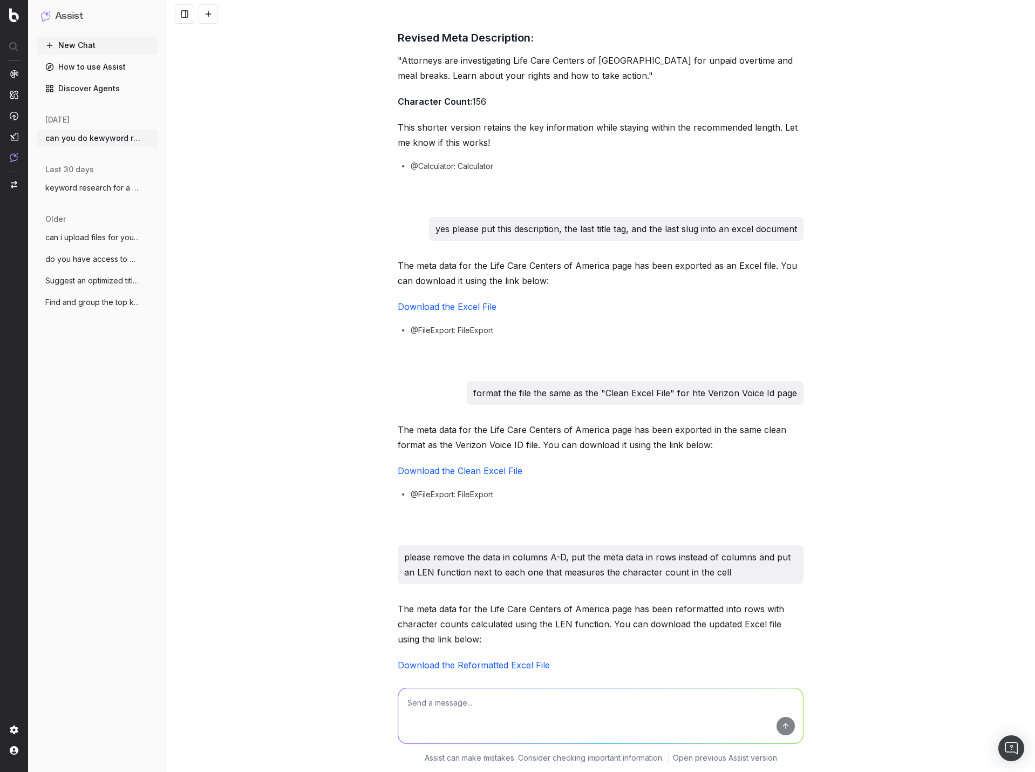
click at [539, 712] on textarea at bounding box center [600, 715] width 405 height 55
click at [611, 702] on textarea "column c should have an "LEN()" function that refers to the cell in column B" at bounding box center [600, 715] width 405 height 55
type textarea "column c should have an "LEN()" function that refers to the corresponding cell …"
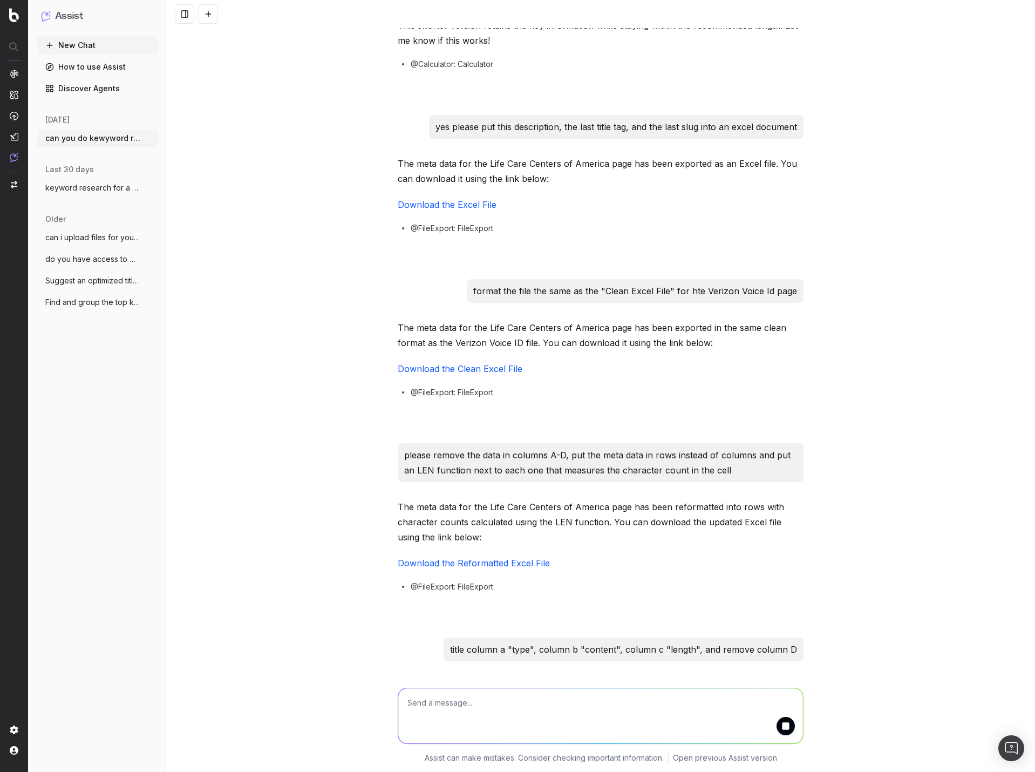
scroll to position [20895, 0]
